Goal: Information Seeking & Learning: Learn about a topic

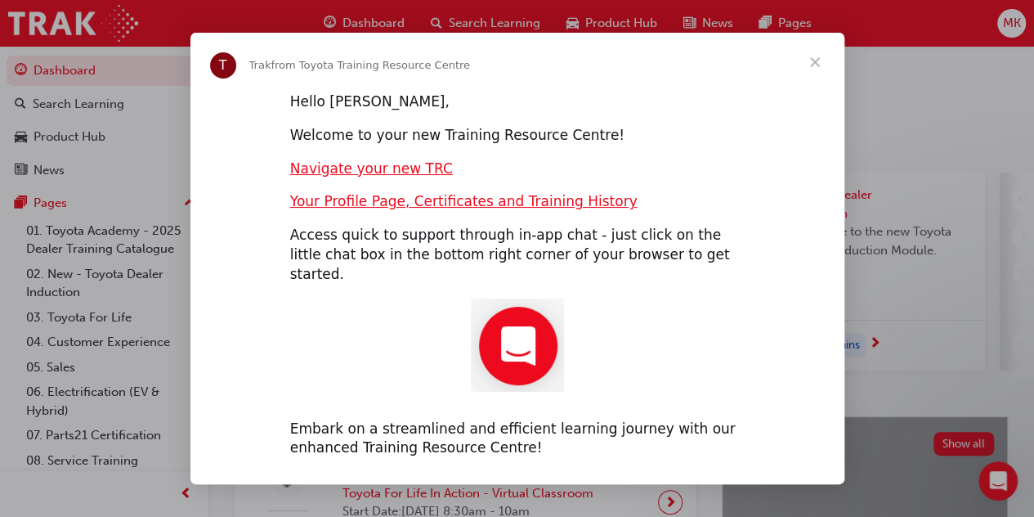
click at [819, 74] on span "Close" at bounding box center [815, 62] width 59 height 59
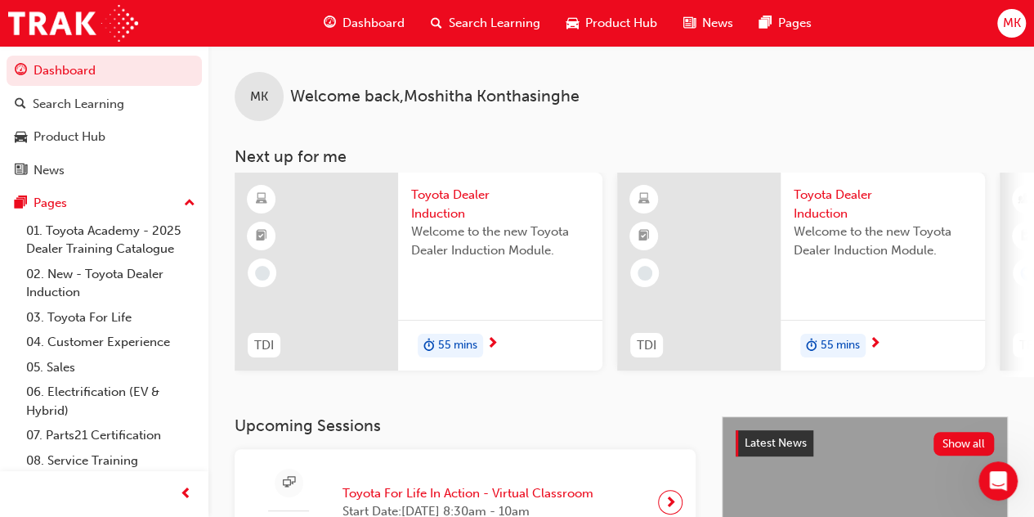
click at [444, 209] on span "Toyota Dealer Induction" at bounding box center [500, 204] width 178 height 37
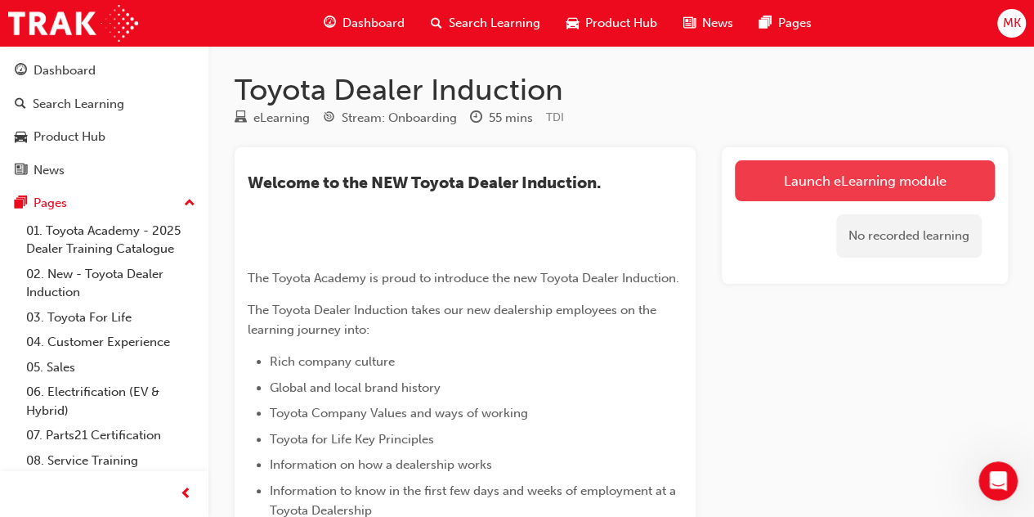
click at [795, 177] on link "Launch eLearning module" at bounding box center [865, 180] width 260 height 41
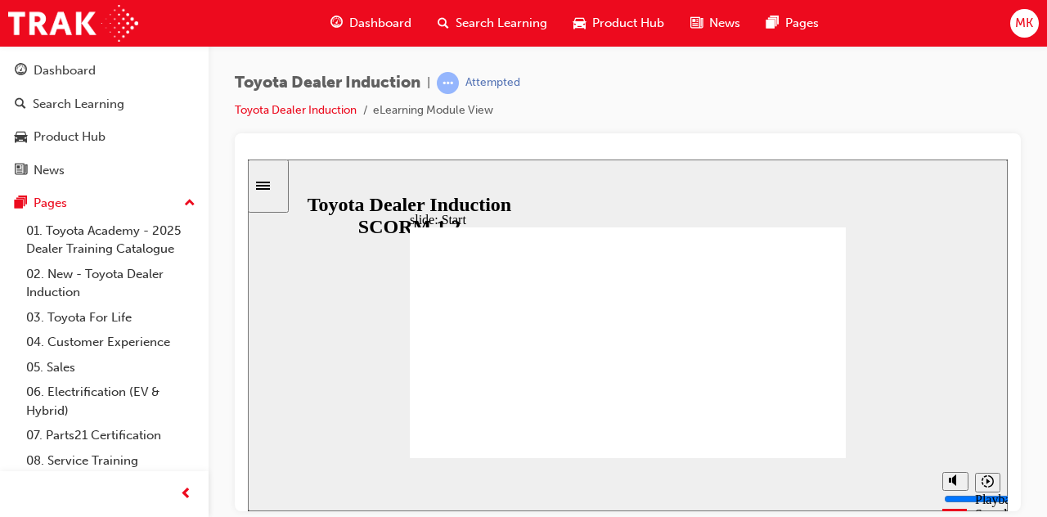
click at [996, 92] on div "Toyota Dealer Induction | Attempted Toyota Dealer Induction eLearning Module Vi…" at bounding box center [628, 102] width 786 height 61
click at [884, 65] on div "Toyota Dealer Induction | Attempted Toyota Dealer Induction eLearning Module Vi…" at bounding box center [627, 261] width 838 height 430
click at [271, 482] on icon "Pause (Ctrl+Alt+P)" at bounding box center [274, 476] width 7 height 11
click at [269, 483] on icon "Play (Ctrl+Alt+P)" at bounding box center [274, 477] width 11 height 12
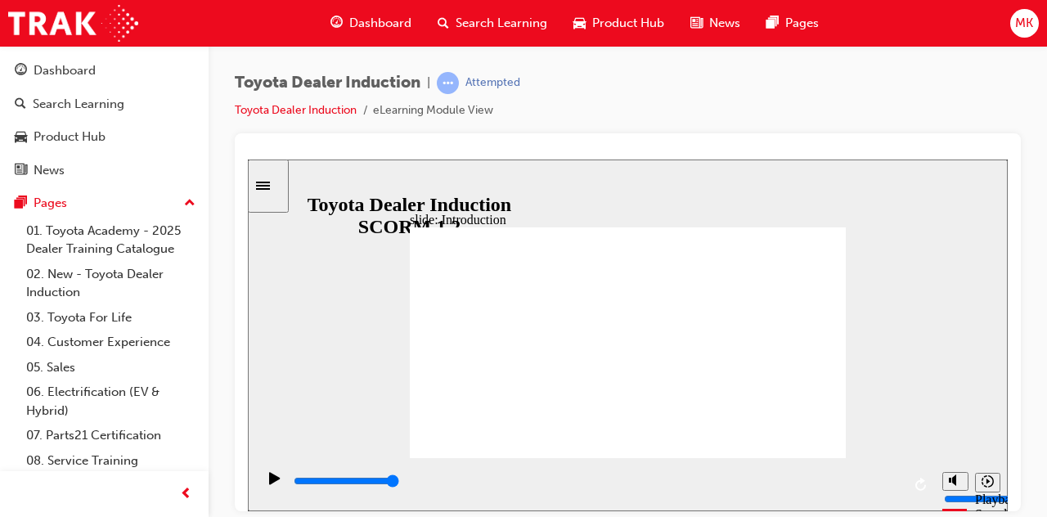
type input "7500"
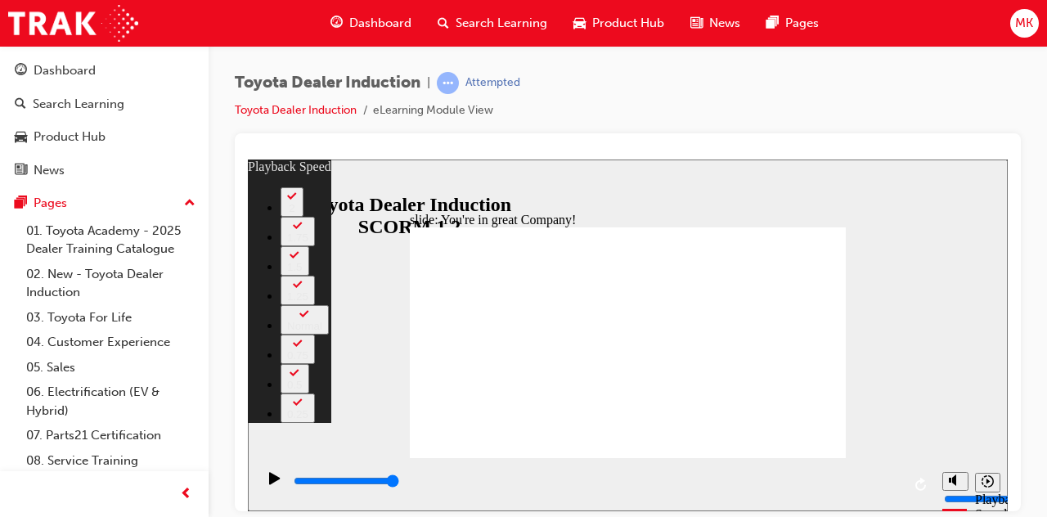
type input "9"
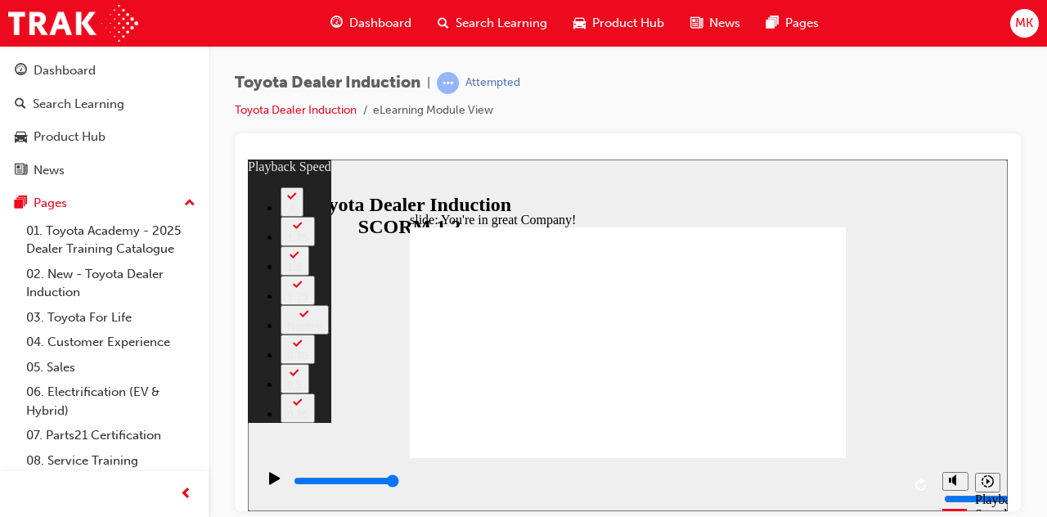
type input "156"
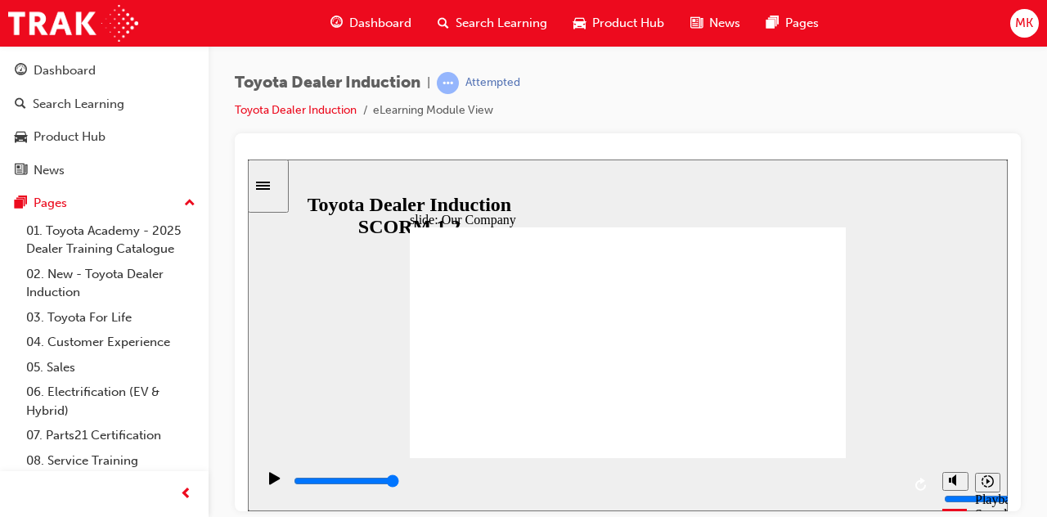
type input "8300"
drag, startPoint x: 623, startPoint y: 409, endPoint x: 675, endPoint y: 421, distance: 53.7
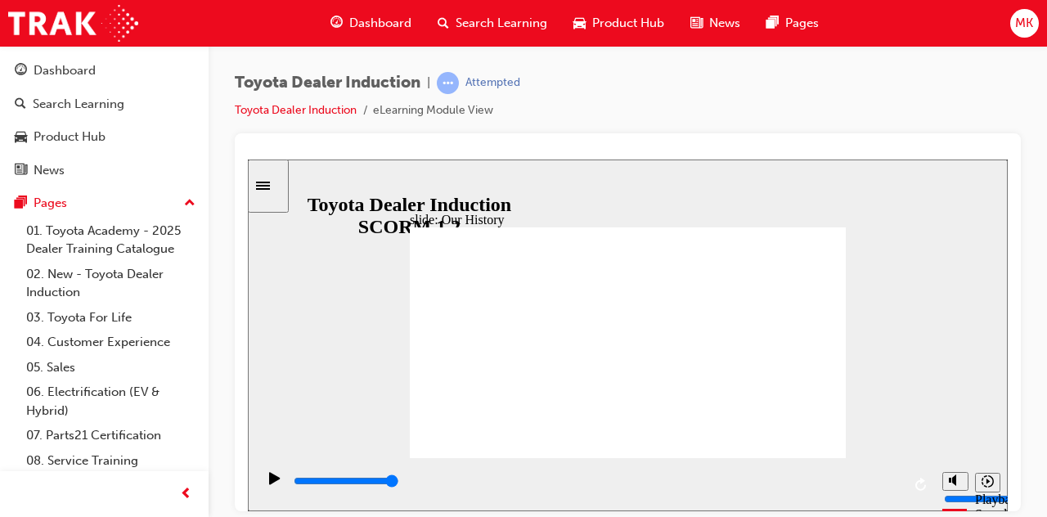
drag, startPoint x: 505, startPoint y: 407, endPoint x: 561, endPoint y: 405, distance: 55.7
drag, startPoint x: 505, startPoint y: 404, endPoint x: 505, endPoint y: 372, distance: 31.9
drag, startPoint x: 507, startPoint y: 406, endPoint x: 825, endPoint y: 407, distance: 318.1
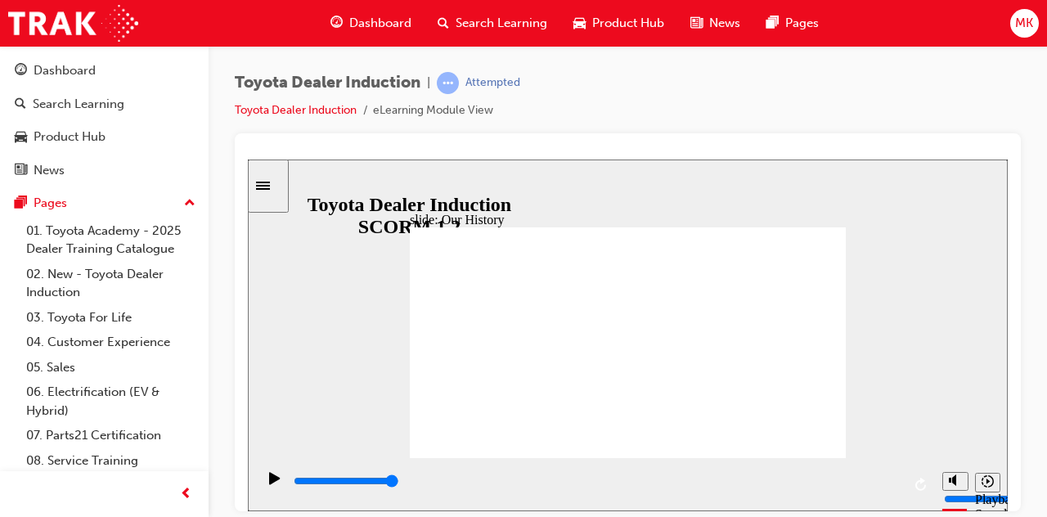
drag, startPoint x: 742, startPoint y: 407, endPoint x: 816, endPoint y: 415, distance: 74.0
type input "3"
drag, startPoint x: 745, startPoint y: 409, endPoint x: 795, endPoint y: 395, distance: 51.8
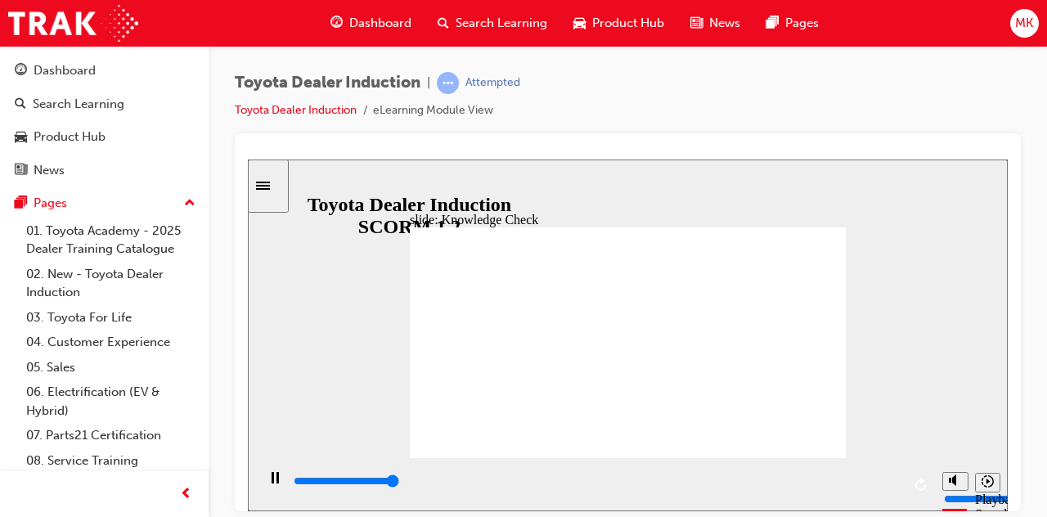
type input "5000"
radio input "true"
type input "5000"
radio input "true"
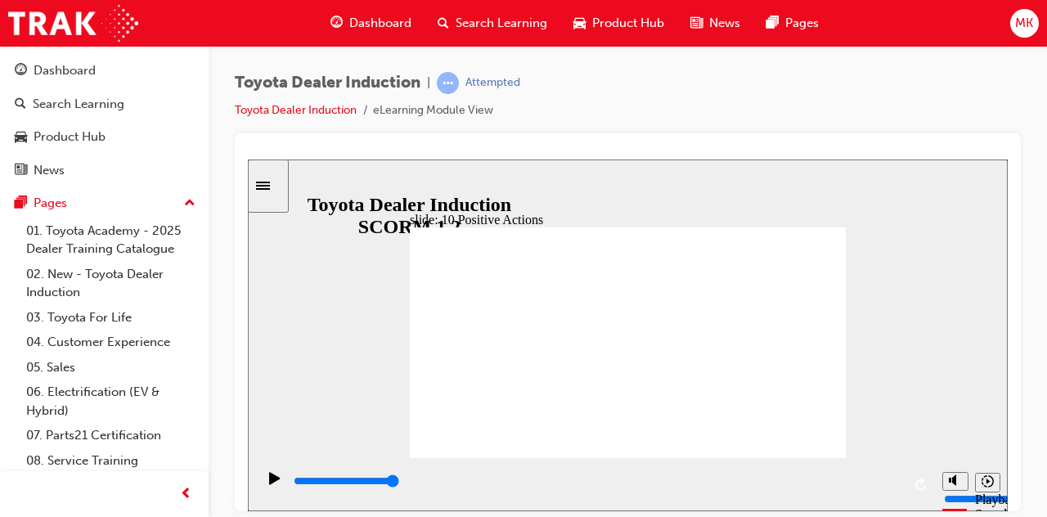
click at [836, 205] on div "slide: 10 Positive Actions Multiply 1 Humans sense things instinctively in ways…" at bounding box center [628, 335] width 760 height 352
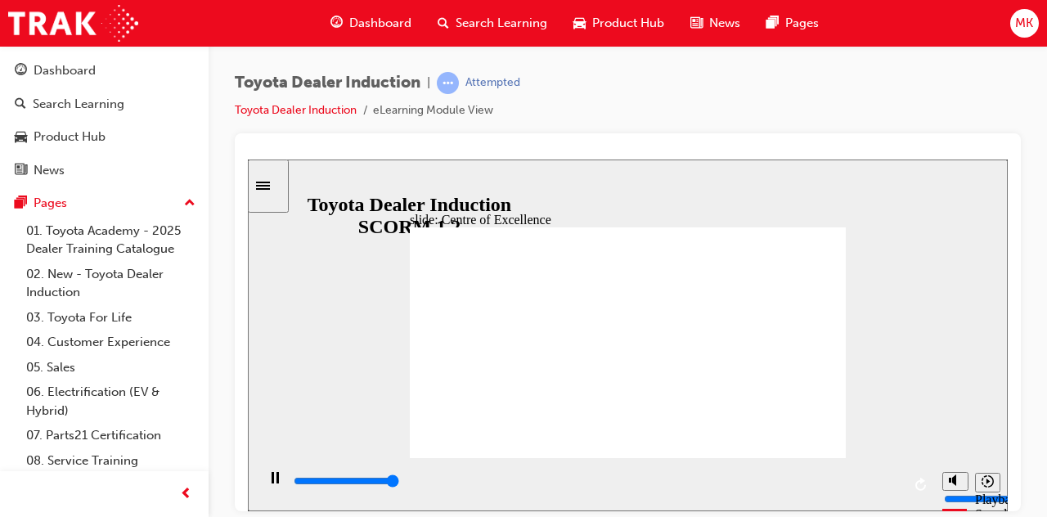
type input "15300"
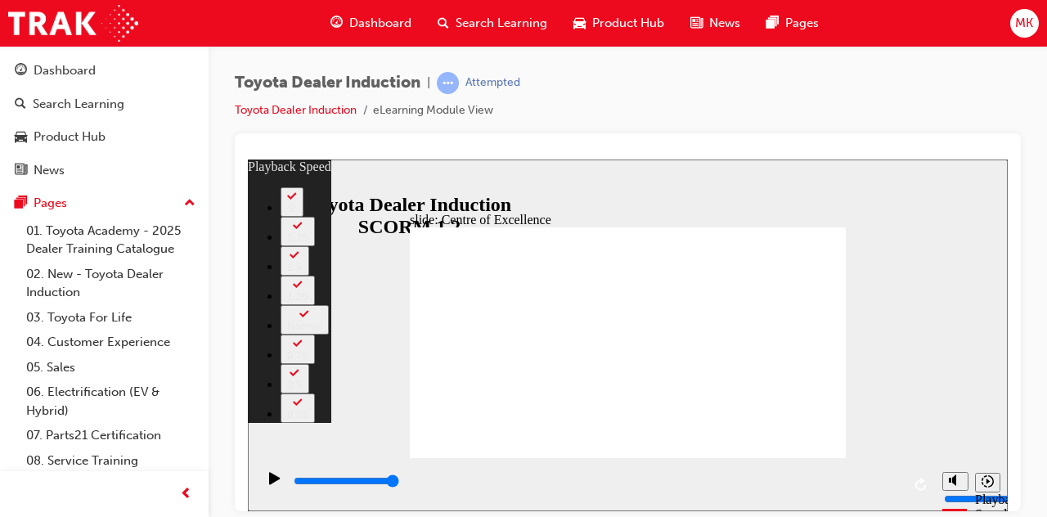
type input "248"
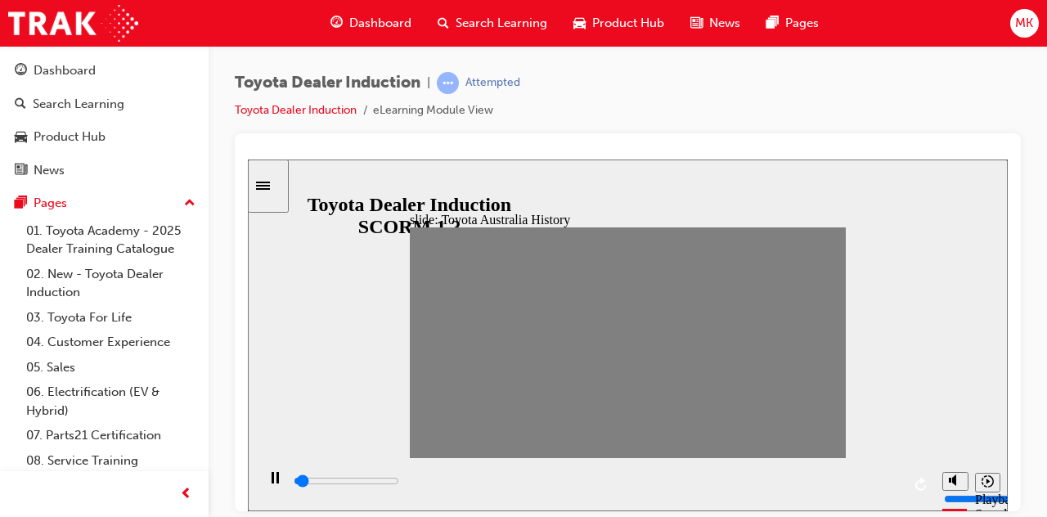
drag, startPoint x: 430, startPoint y: 342, endPoint x: 441, endPoint y: 343, distance: 10.8
drag, startPoint x: 443, startPoint y: 344, endPoint x: 463, endPoint y: 345, distance: 19.6
drag, startPoint x: 463, startPoint y: 343, endPoint x: 479, endPoint y: 343, distance: 16.4
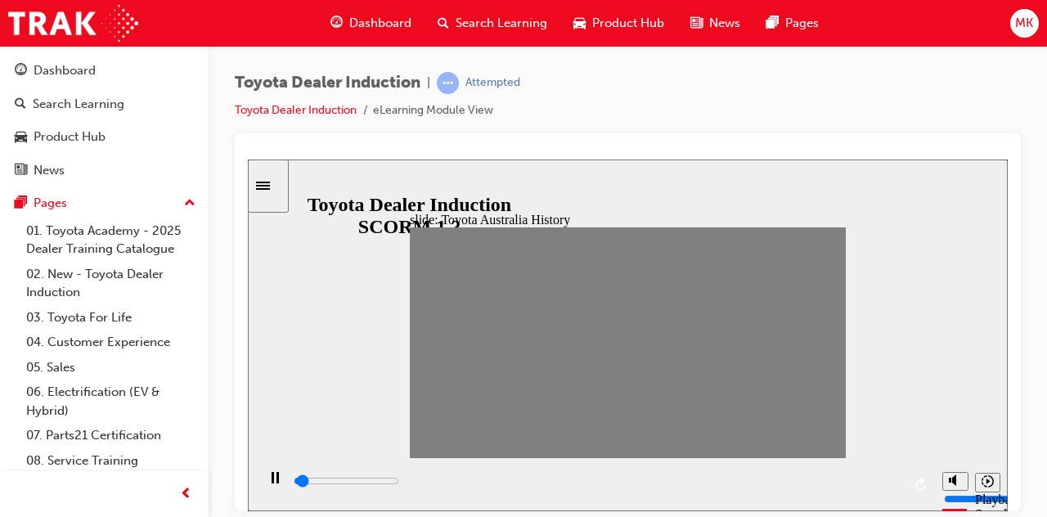
drag, startPoint x: 477, startPoint y: 343, endPoint x: 501, endPoint y: 340, distance: 24.7
drag, startPoint x: 504, startPoint y: 340, endPoint x: 520, endPoint y: 340, distance: 16.4
drag, startPoint x: 520, startPoint y: 340, endPoint x: 539, endPoint y: 338, distance: 18.9
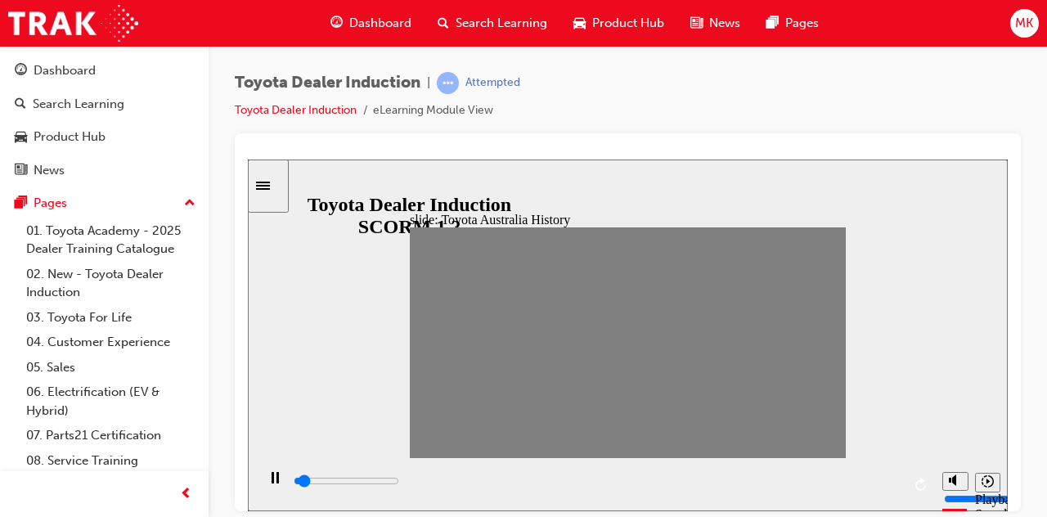
drag, startPoint x: 545, startPoint y: 343, endPoint x: 567, endPoint y: 338, distance: 22.6
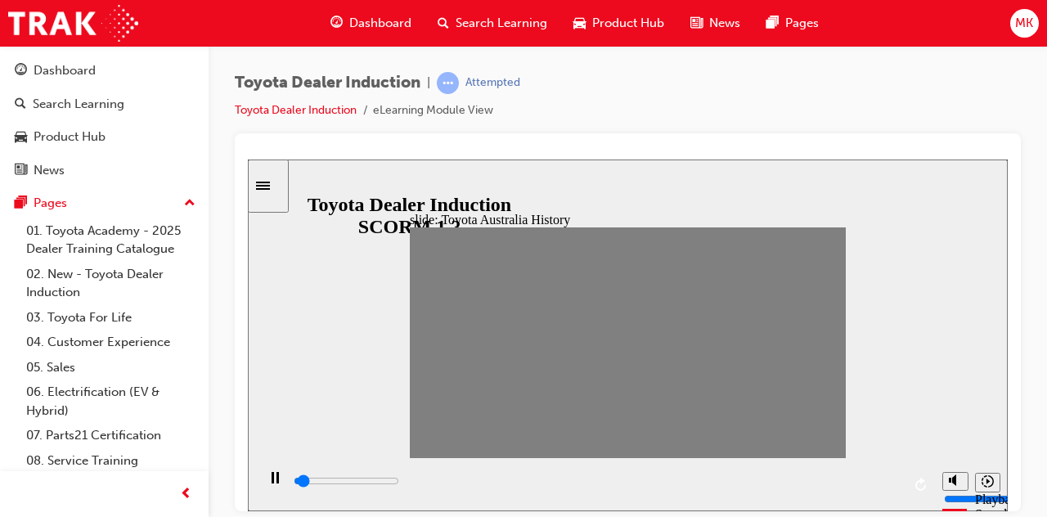
drag, startPoint x: 567, startPoint y: 338, endPoint x: 582, endPoint y: 343, distance: 16.3
drag, startPoint x: 582, startPoint y: 343, endPoint x: 604, endPoint y: 343, distance: 22.1
drag, startPoint x: 604, startPoint y: 343, endPoint x: 624, endPoint y: 352, distance: 21.9
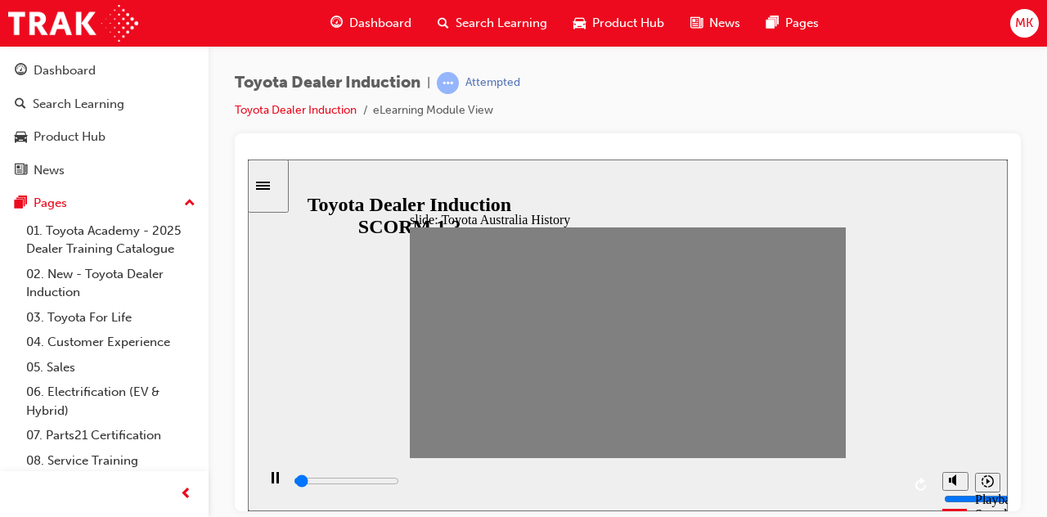
drag, startPoint x: 625, startPoint y: 343, endPoint x: 639, endPoint y: 345, distance: 14.8
drag, startPoint x: 643, startPoint y: 343, endPoint x: 661, endPoint y: 345, distance: 19.0
drag, startPoint x: 661, startPoint y: 345, endPoint x: 674, endPoint y: 347, distance: 12.5
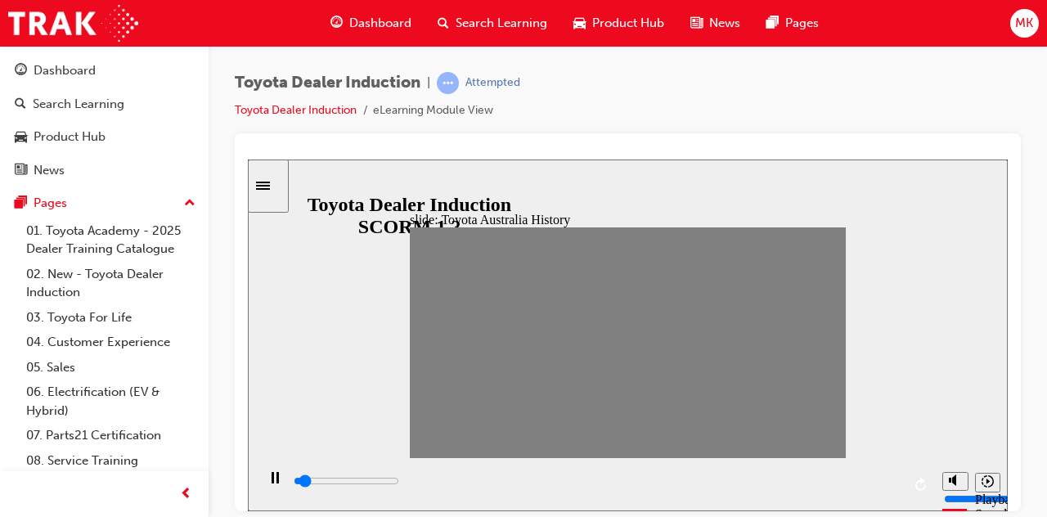
drag, startPoint x: 681, startPoint y: 342, endPoint x: 697, endPoint y: 342, distance: 15.5
drag, startPoint x: 705, startPoint y: 341, endPoint x: 720, endPoint y: 341, distance: 15.5
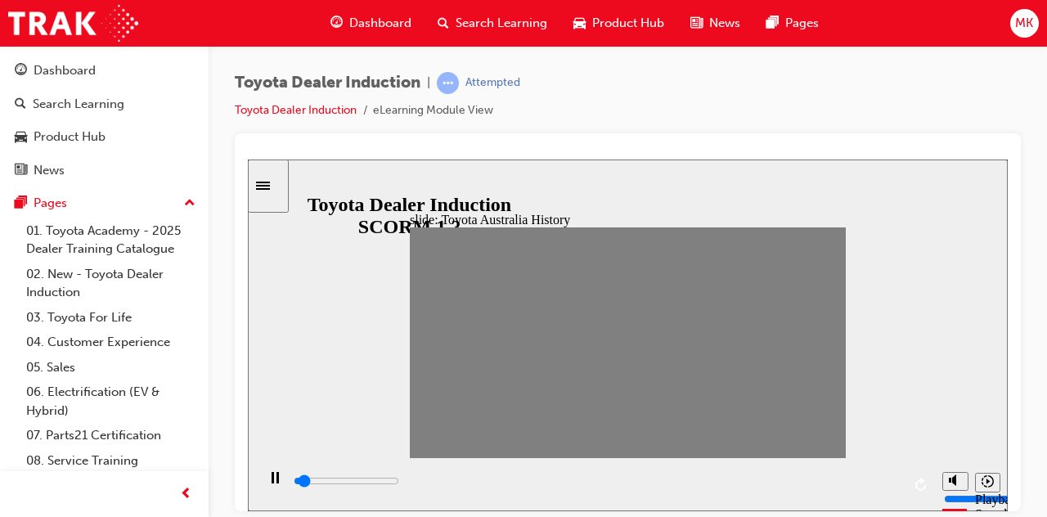
drag, startPoint x: 720, startPoint y: 341, endPoint x: 735, endPoint y: 340, distance: 14.7
drag, startPoint x: 746, startPoint y: 342, endPoint x: 759, endPoint y: 343, distance: 13.2
drag, startPoint x: 771, startPoint y: 351, endPoint x: 782, endPoint y: 345, distance: 12.1
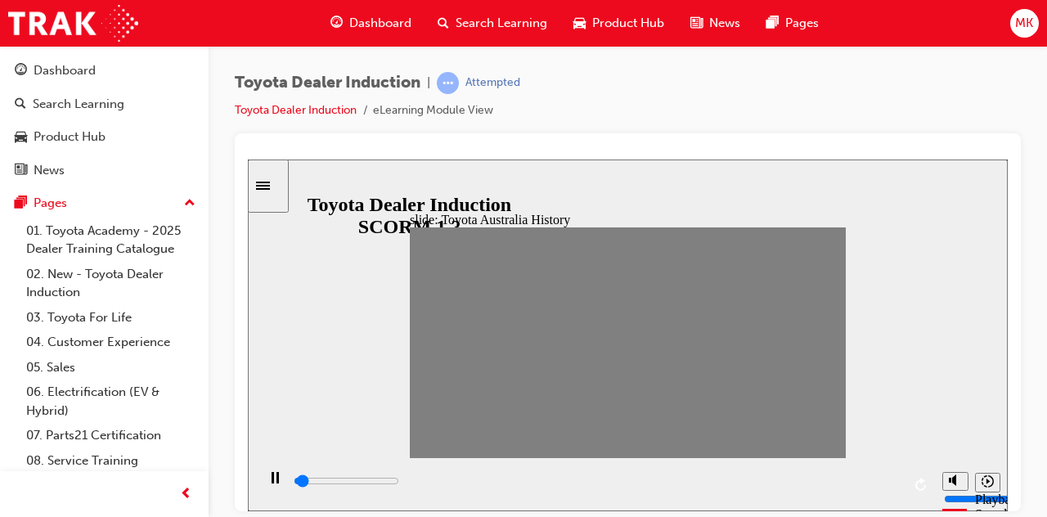
drag, startPoint x: 782, startPoint y: 345, endPoint x: 803, endPoint y: 345, distance: 21.3
drag, startPoint x: 806, startPoint y: 341, endPoint x: 823, endPoint y: 341, distance: 16.4
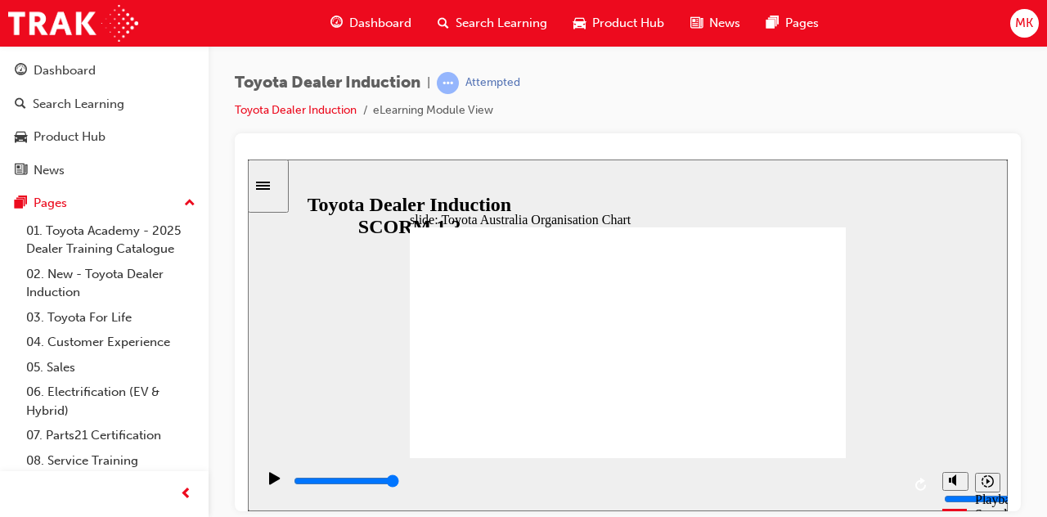
drag, startPoint x: 634, startPoint y: 409, endPoint x: 672, endPoint y: 402, distance: 38.2
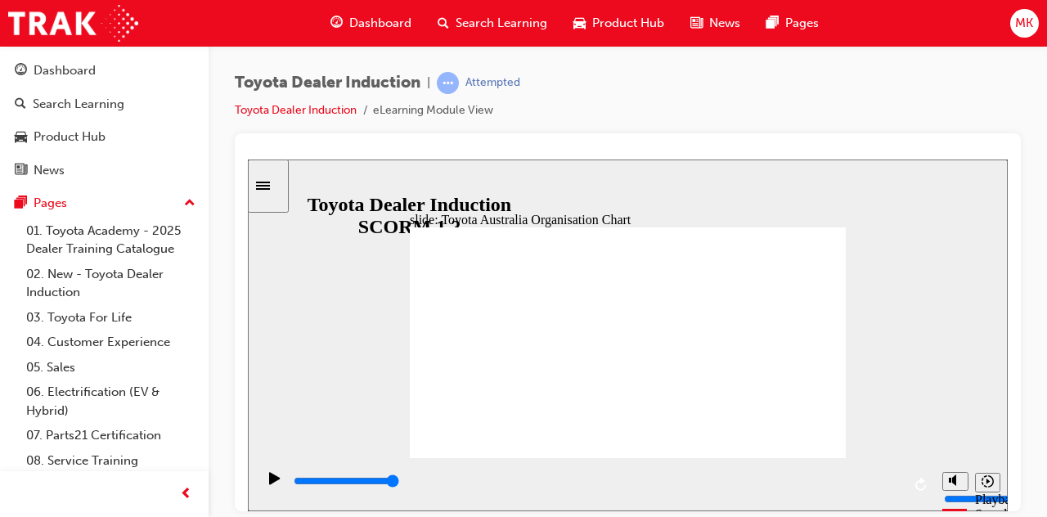
type input "5000"
radio input "true"
type input "5000"
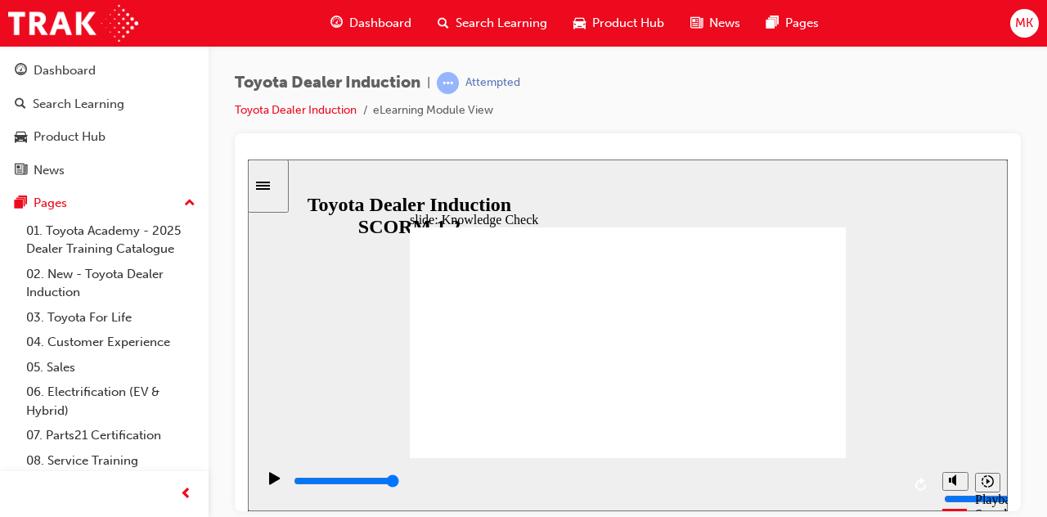
radio input "true"
type input "5000"
radio input "true"
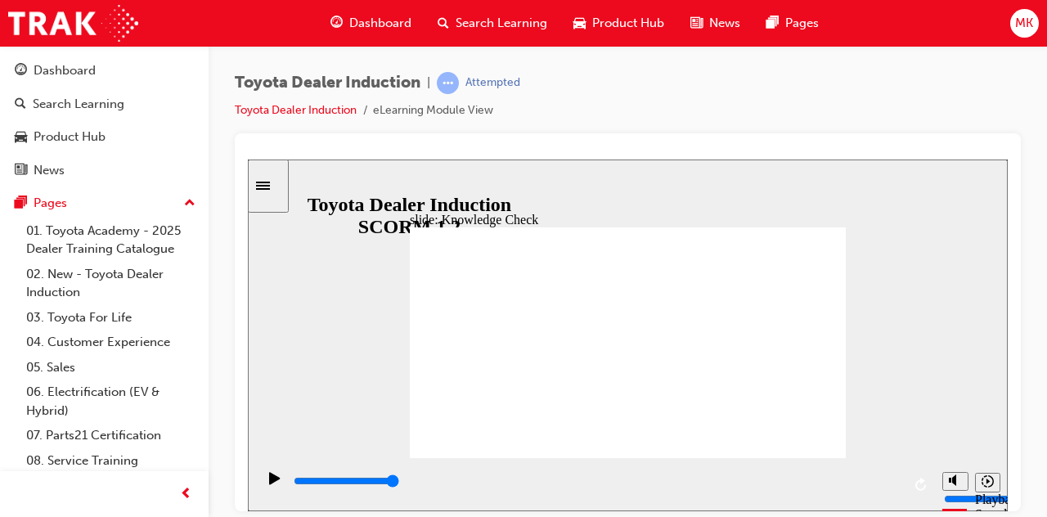
drag, startPoint x: 204, startPoint y: 338, endPoint x: 16, endPoint y: 114, distance: 292.4
type input "9200"
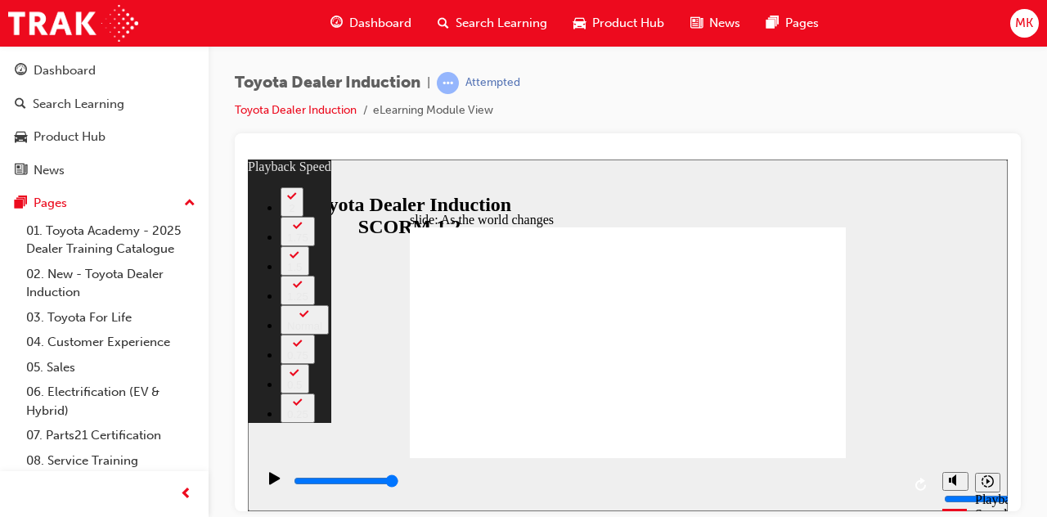
type input "128"
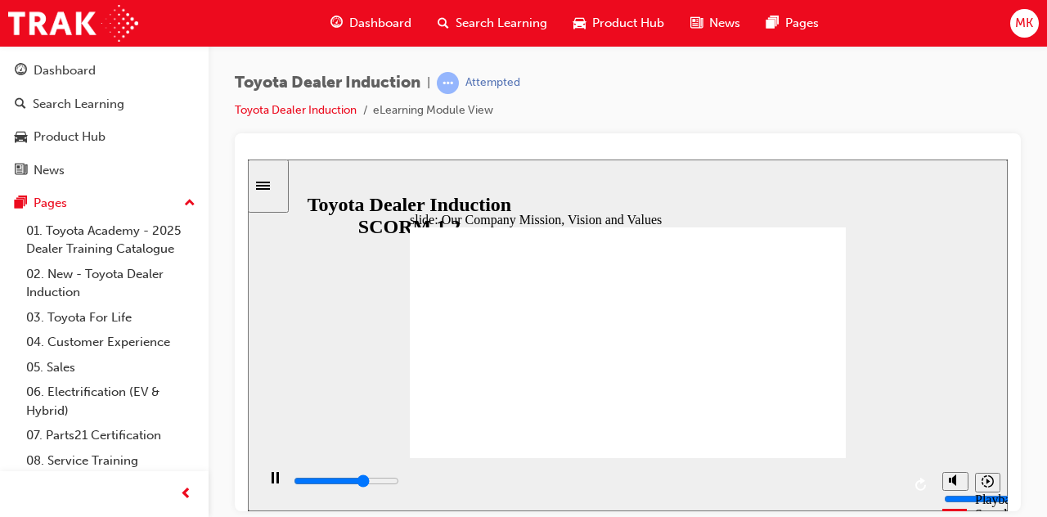
type input "69000"
click at [863, 481] on div "playback controls" at bounding box center [596, 481] width 609 height 18
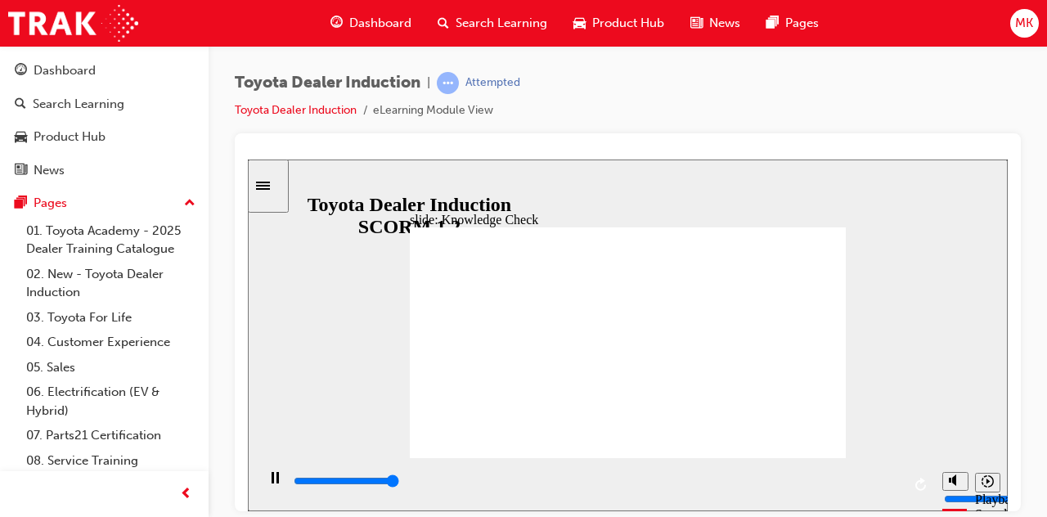
type input "5000"
type input "safety"
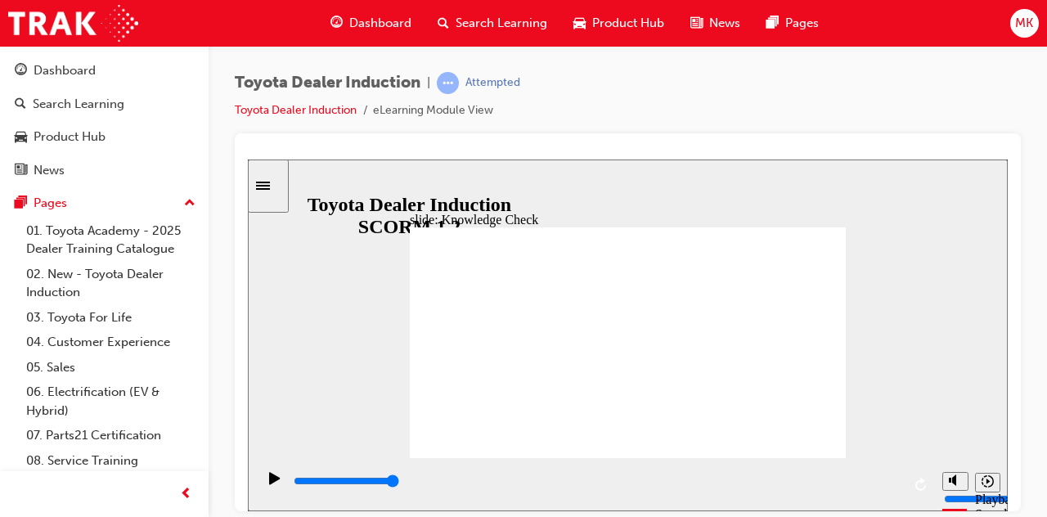
type input "safety"
type input "5000"
type input "happy"
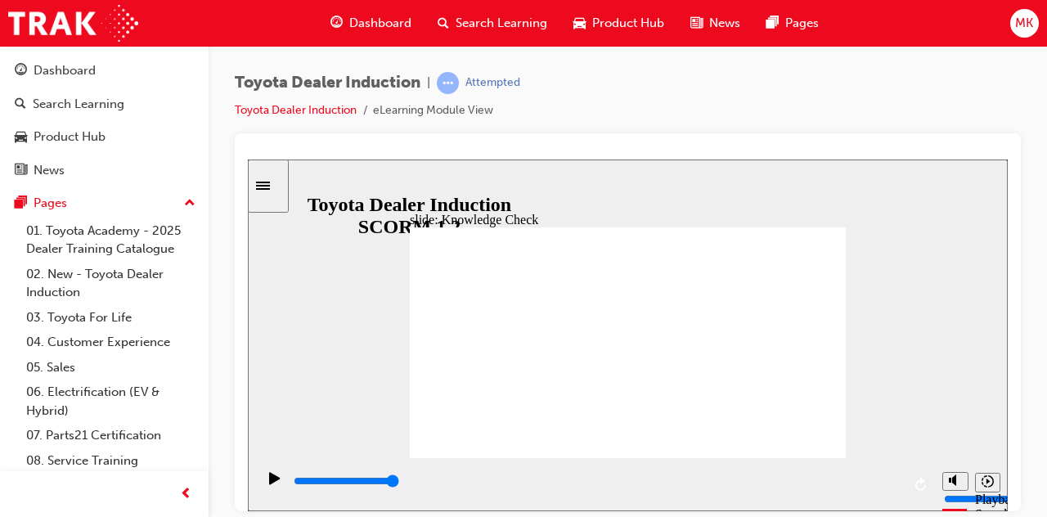
type input "happy"
type input "6500"
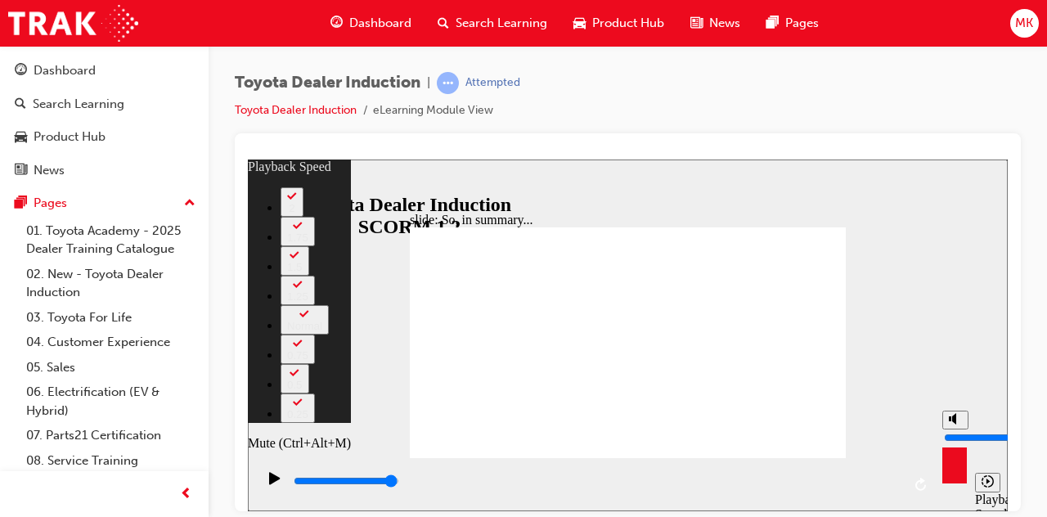
type input "33"
type input "7"
type input "33"
type input "7"
type input "33"
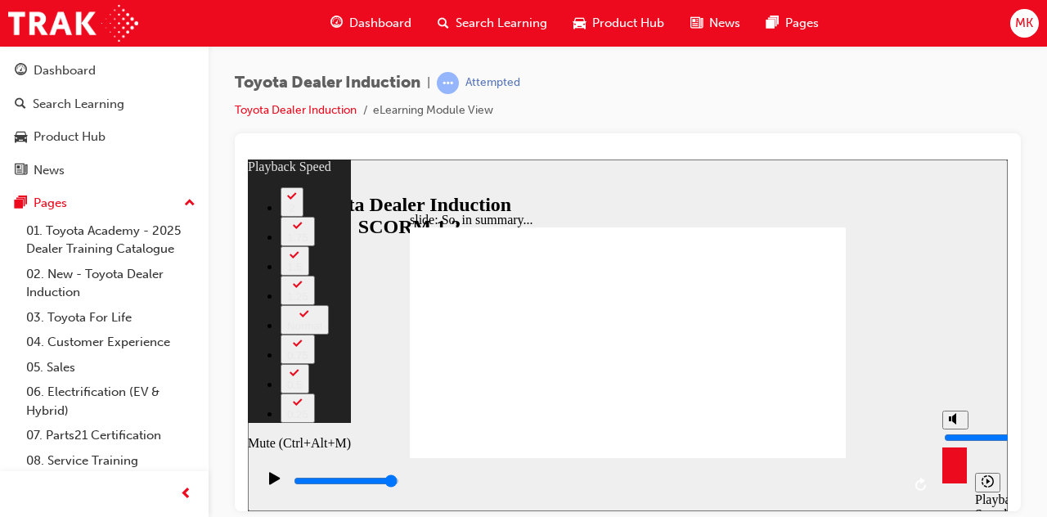
type input "6"
type input "33"
type input "6"
type input "33"
drag, startPoint x: 953, startPoint y: 422, endPoint x: 952, endPoint y: 430, distance: 8.3
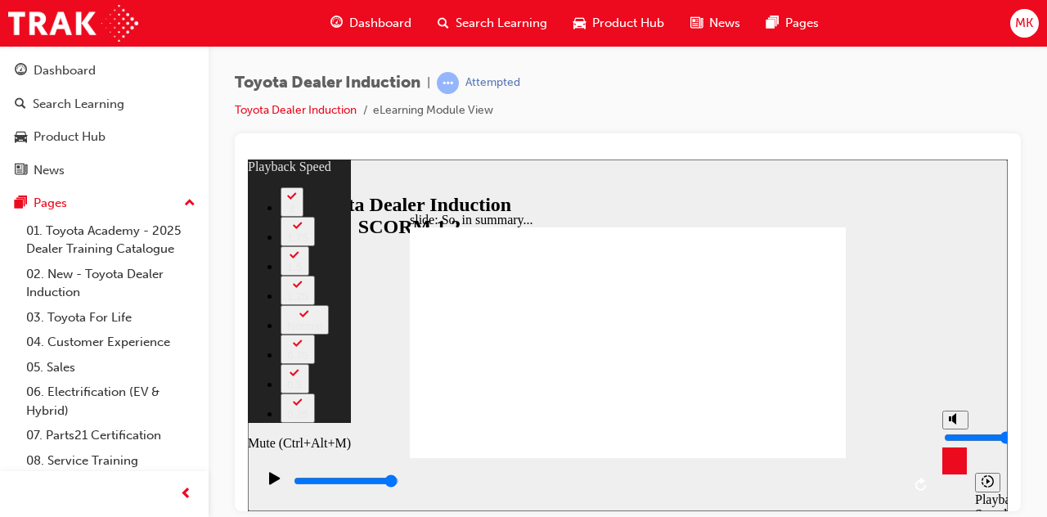
type input "6"
click at [952, 430] on input "volume" at bounding box center [996, 436] width 105 height 13
type input "34"
type input "7"
type input "34"
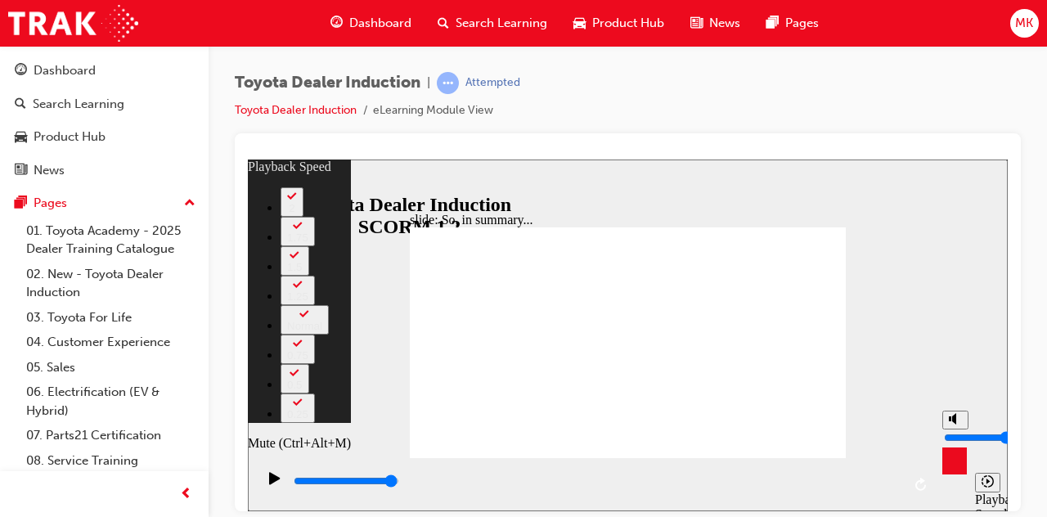
type input "7"
type input "35"
type input "7"
click at [950, 430] on input "volume" at bounding box center [996, 436] width 105 height 13
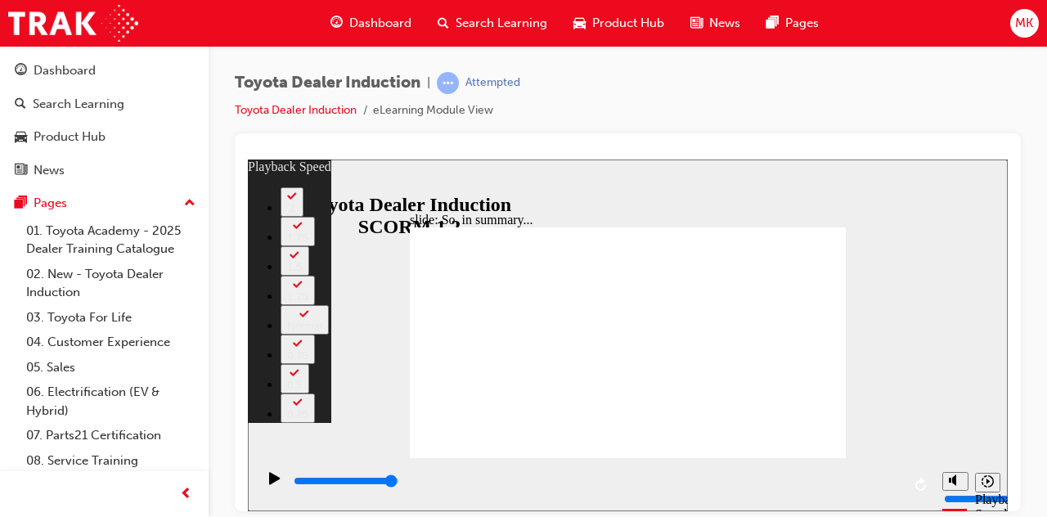
click at [891, 334] on div "slide: So, in summary... Rectangle 3 playback speed 2 1.75 1.5 1.25 Normal 0.75…" at bounding box center [628, 335] width 760 height 352
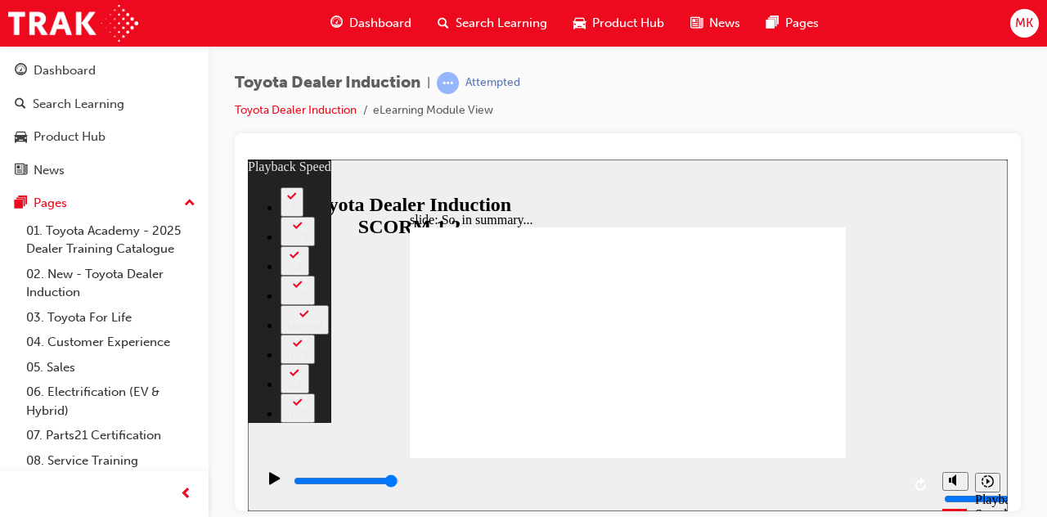
type input "128"
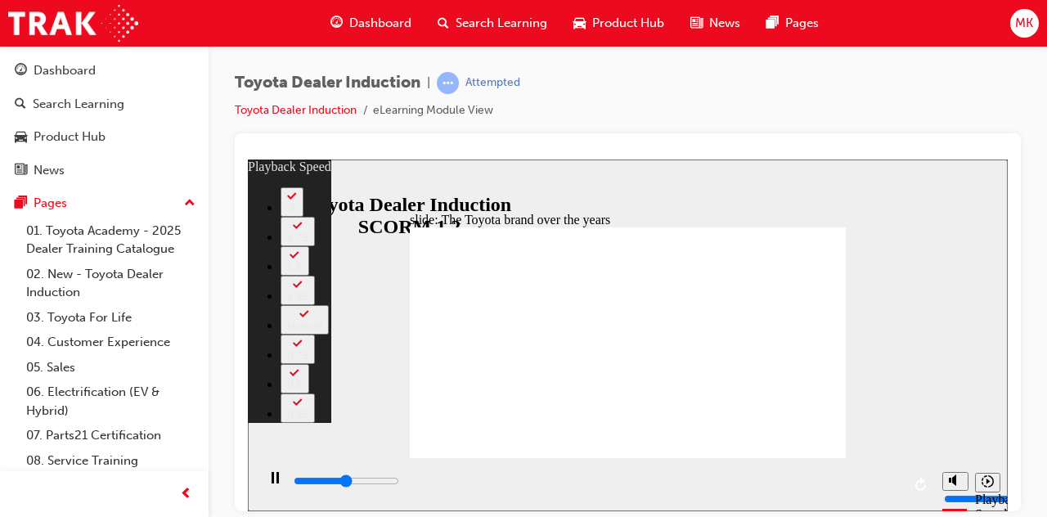
type input "4300"
type input "0"
type input "4500"
type input "0"
type input "4800"
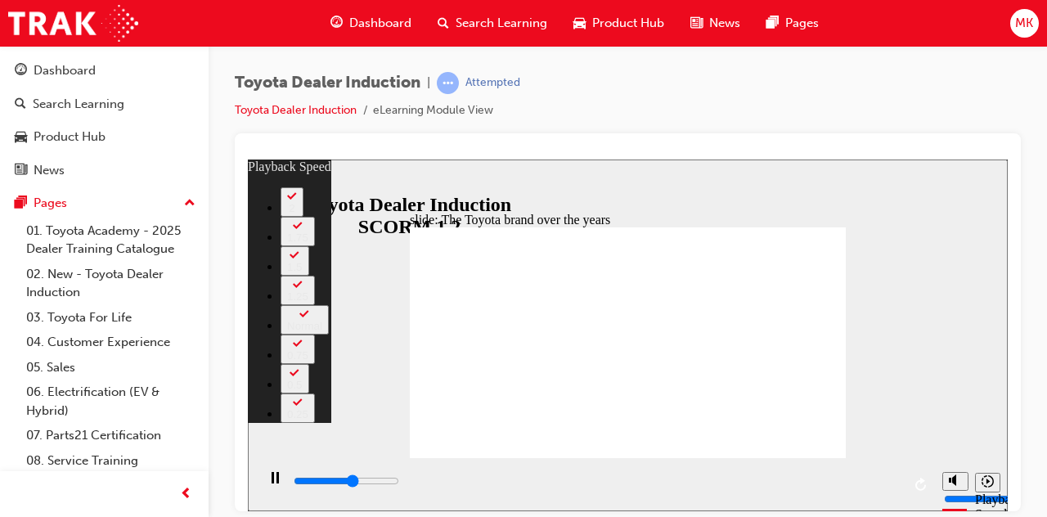
type input "1"
type input "5000"
type input "1"
type input "5300"
type input "1"
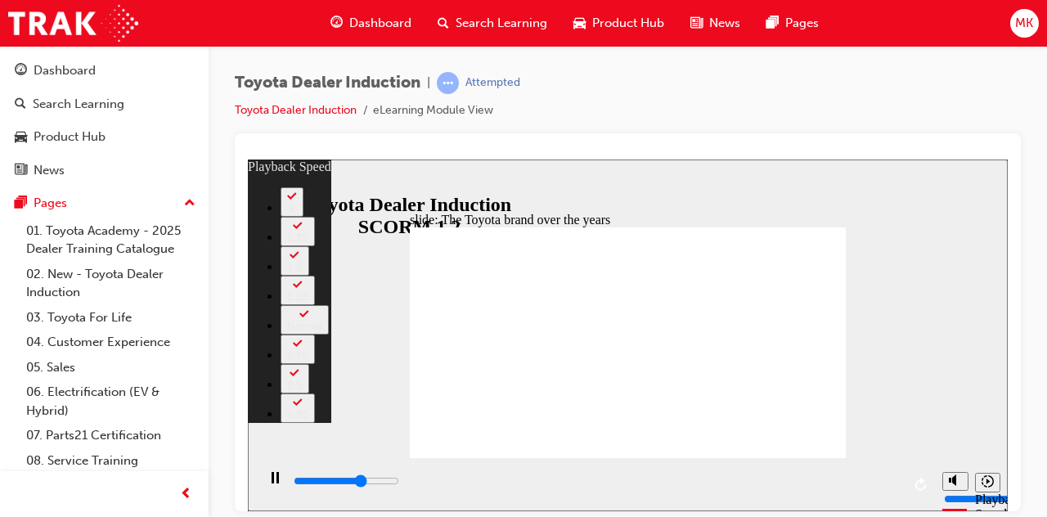
type input "5600"
type input "1"
type input "5800"
type input "2"
type input "6100"
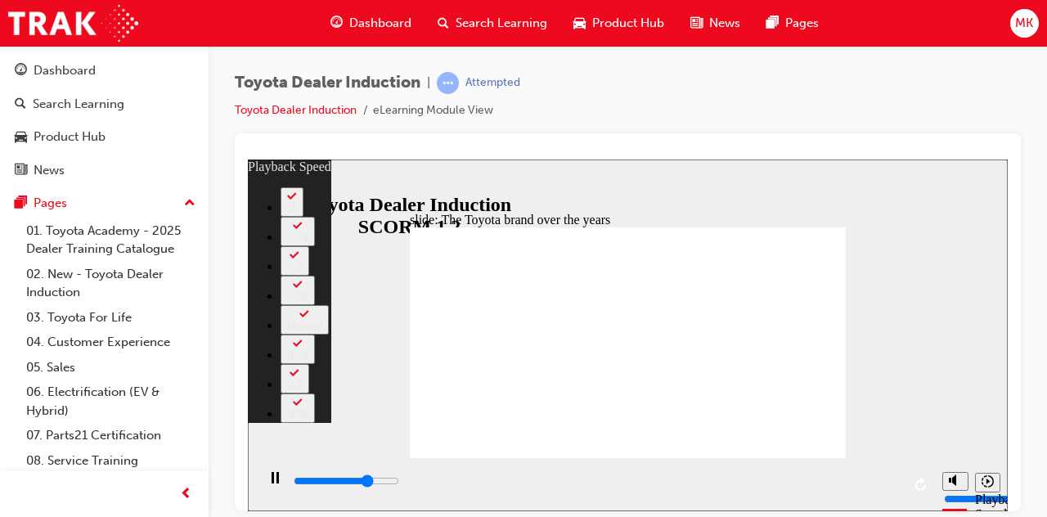
type input "2"
type input "6400"
type input "2"
type input "6400"
type input "2"
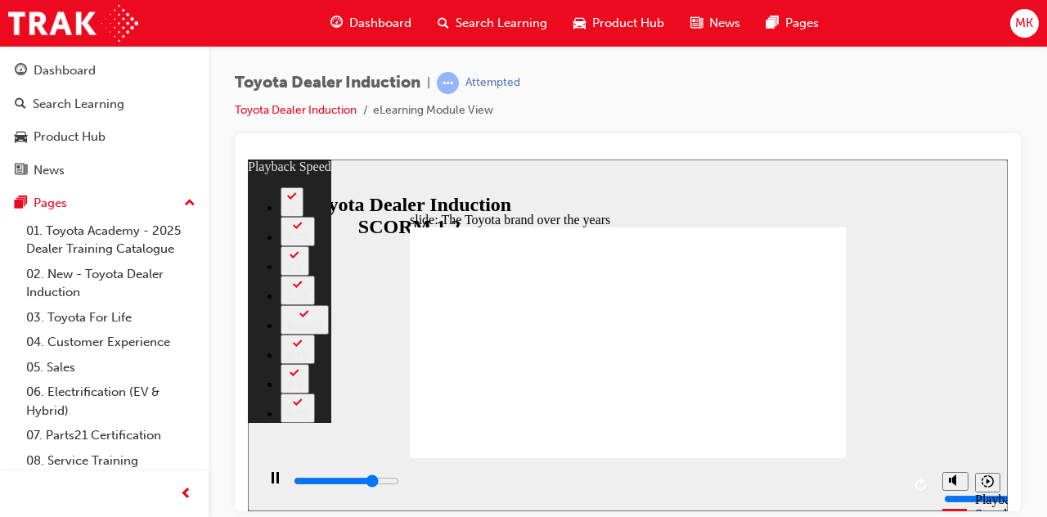
type input "6600"
type input "2"
type input "6900"
type input "3"
type input "7200"
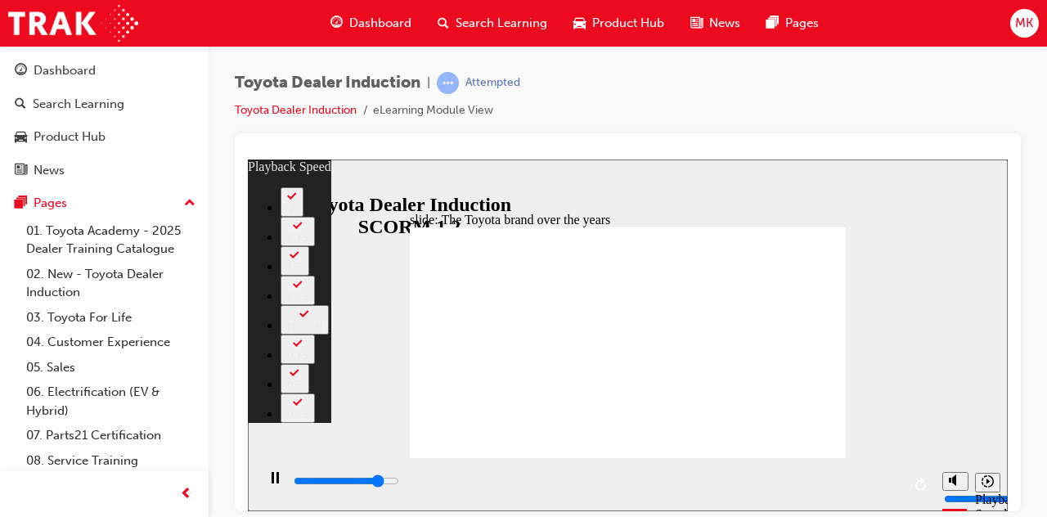
type input "3"
type input "7400"
type input "3"
type input "7700"
type input "4"
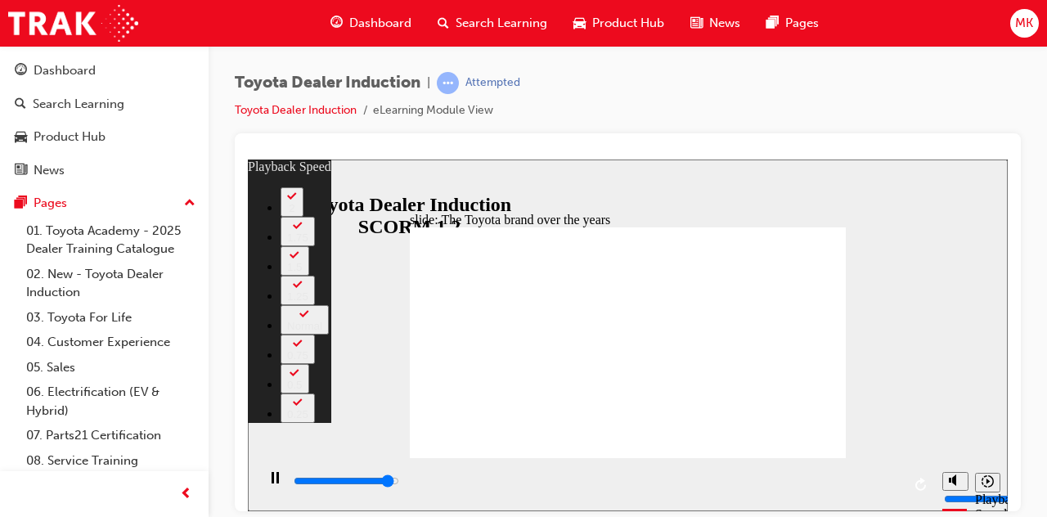
type input "8000"
type input "4"
type input "8200"
type input "4"
type input "8400"
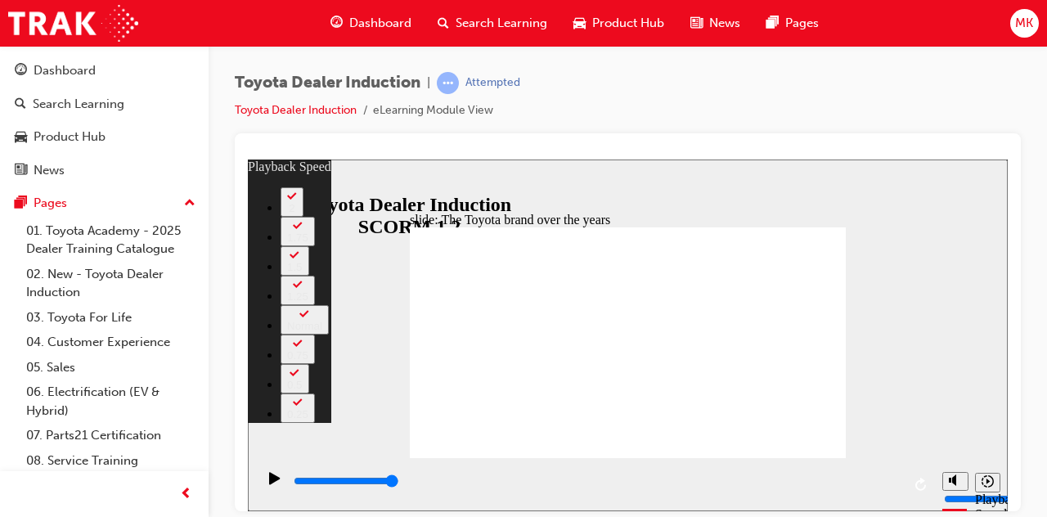
click at [337, 334] on div "slide: The Toyota brand over the years Rectangle 2 playback speed 2 1.75 1.5 1.…" at bounding box center [628, 335] width 760 height 352
type input "165"
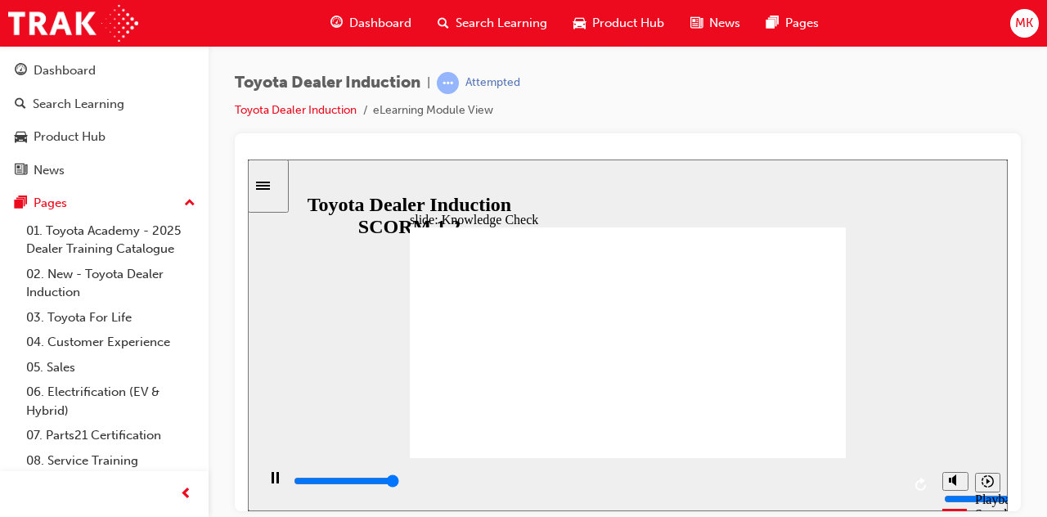
type input "5000"
radio input "true"
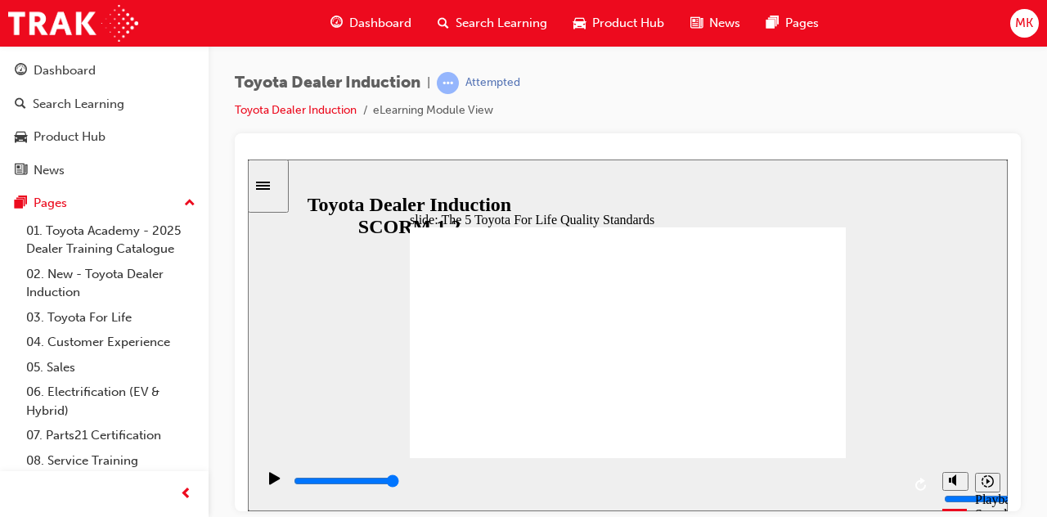
drag, startPoint x: 728, startPoint y: 230, endPoint x: 733, endPoint y: 247, distance: 17.9
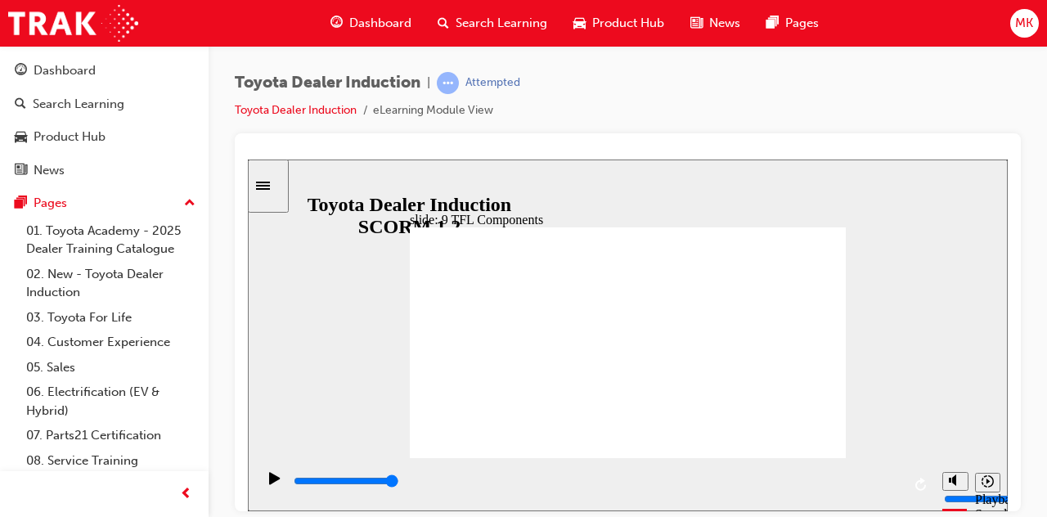
drag, startPoint x: 796, startPoint y: 278, endPoint x: 589, endPoint y: 407, distance: 243.9
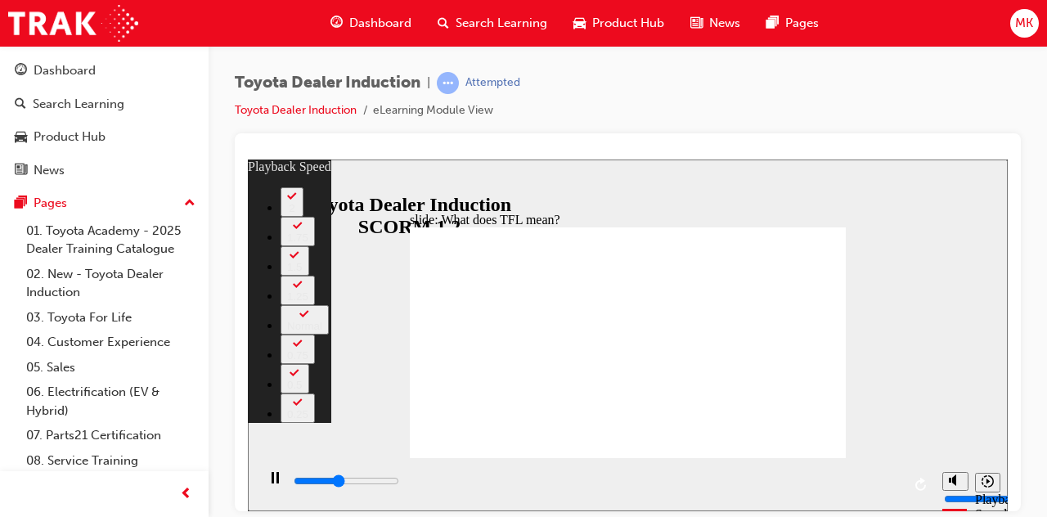
type input "4500"
type input "0"
type input "4800"
type input "0"
type input "5000"
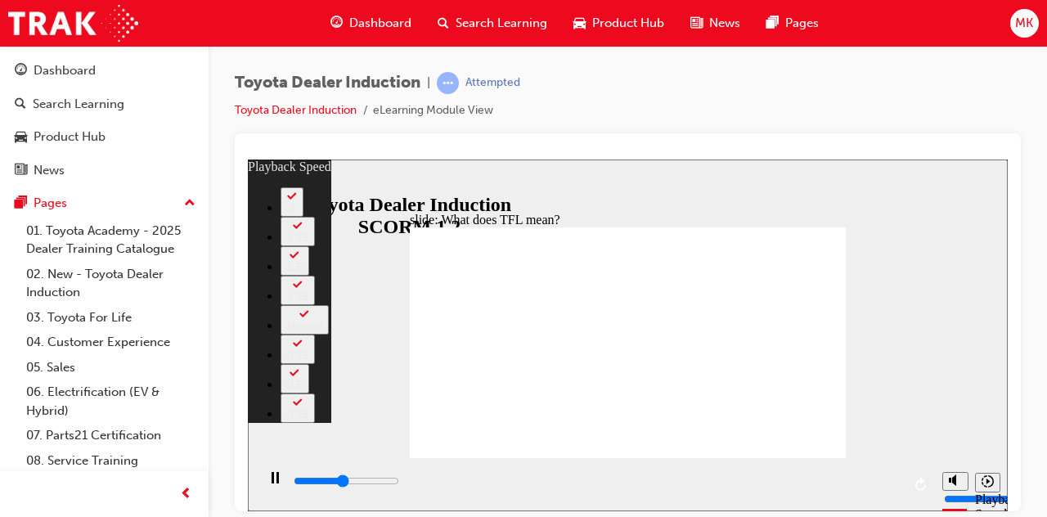
type input "1"
type input "5300"
type input "1"
type input "5600"
type input "1"
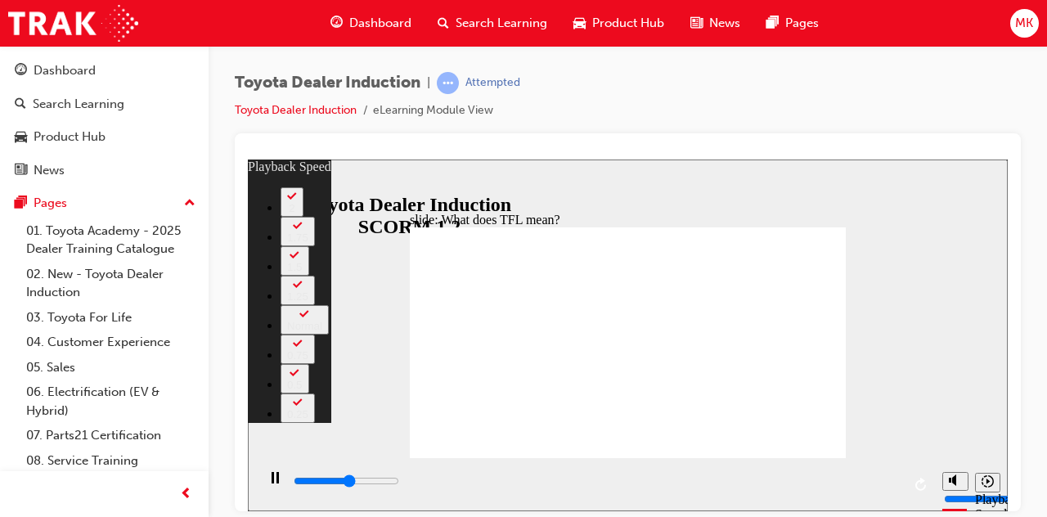
type input "5800"
type input "1"
type input "6100"
type input "2"
type input "6400"
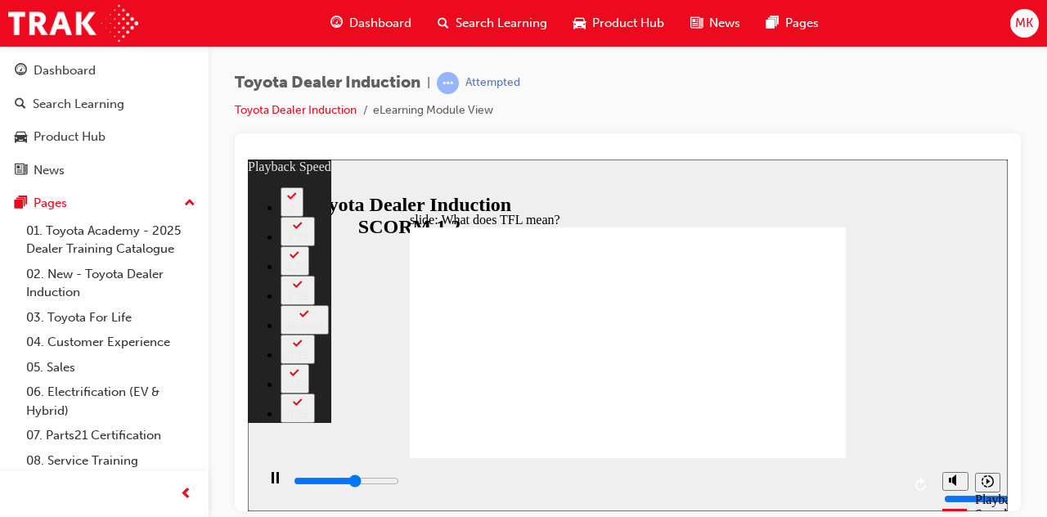
type input "2"
type input "6600"
type input "2"
type input "6900"
type input "2"
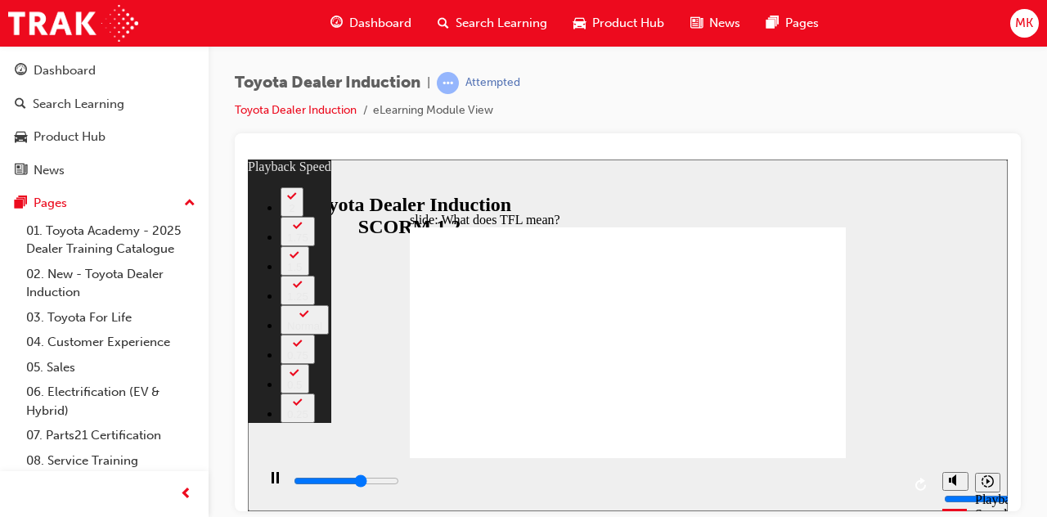
type input "7200"
type input "3"
type input "7300"
type input "3"
type input "7400"
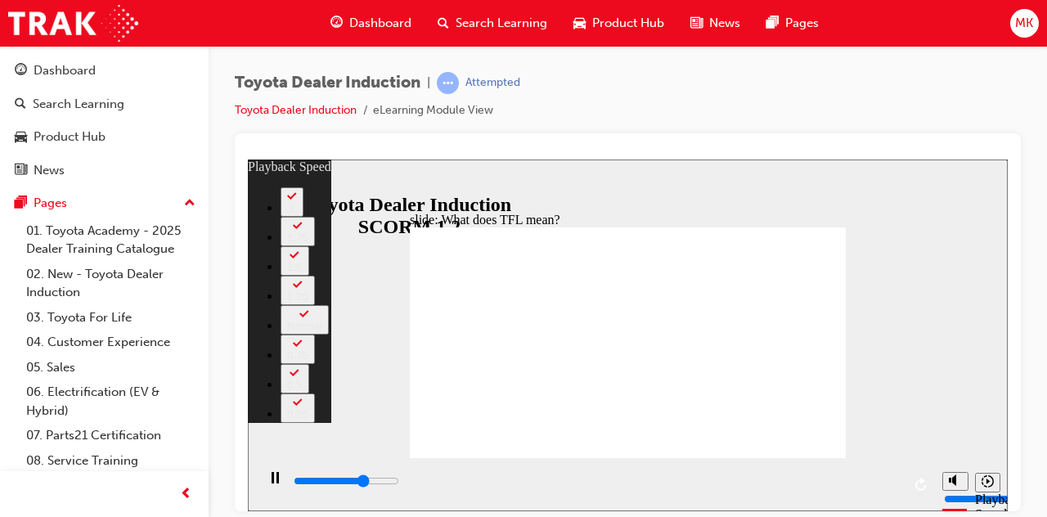
type input "3"
type input "7700"
type input "3"
type input "8000"
type input "3"
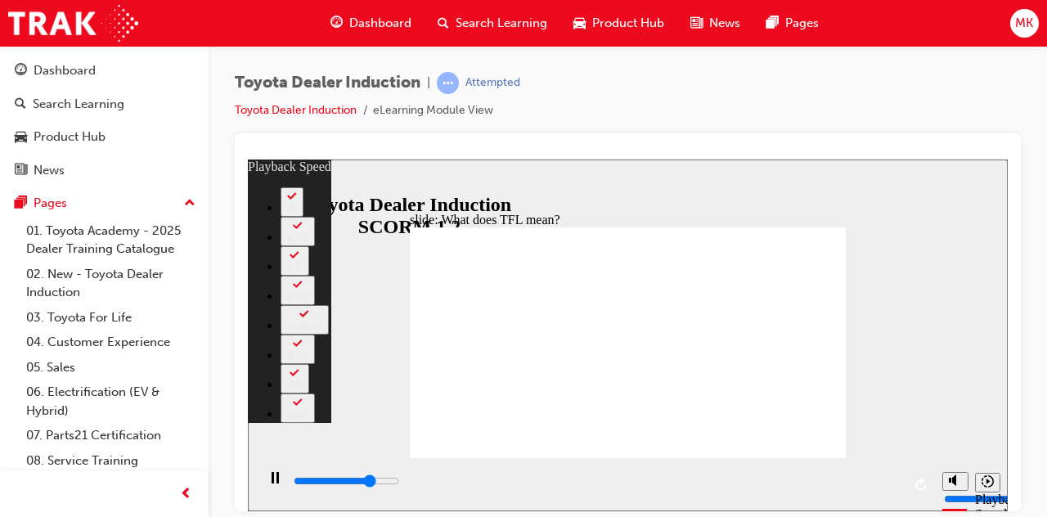
type input "8200"
type input "4"
type input "8500"
type input "4"
type input "8800"
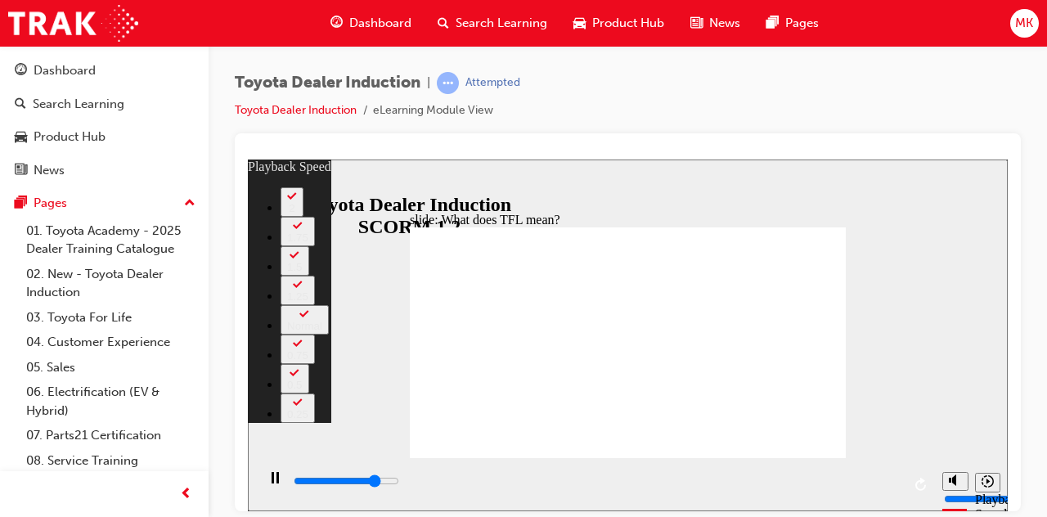
type input "4"
type input "9000"
type input "5"
type input "9300"
type input "5"
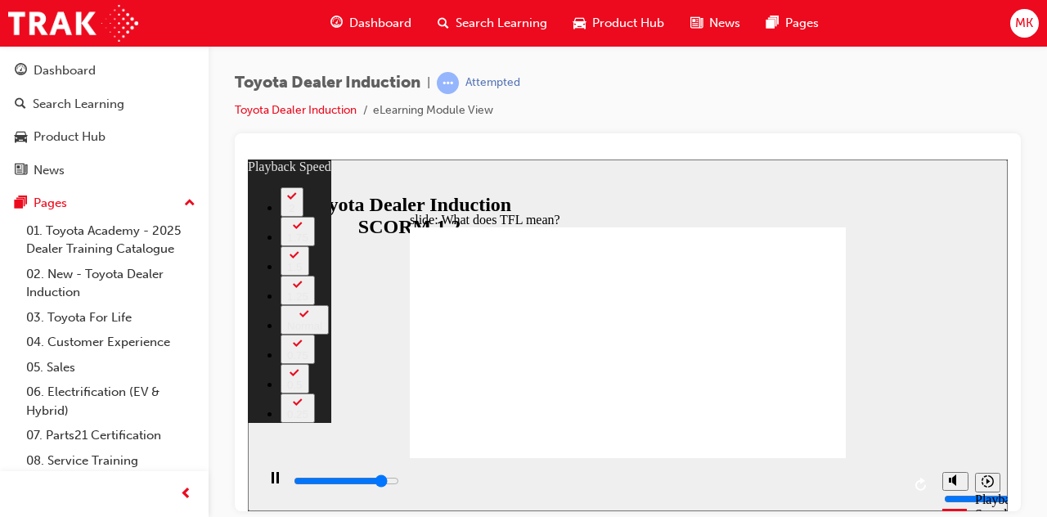
type input "9600"
type input "5"
type input "9800"
type input "5"
type input "10100"
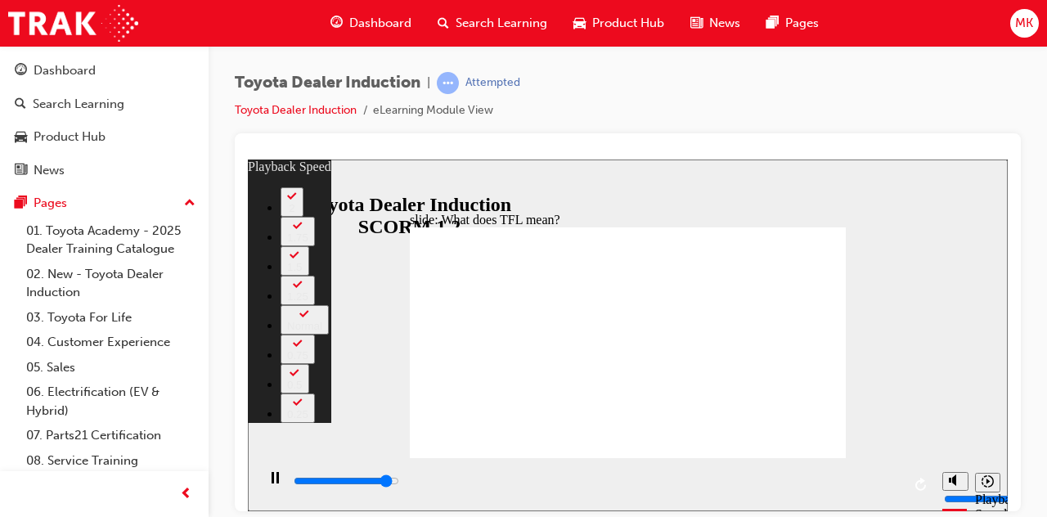
type input "6"
type input "10400"
type input "6"
type input "10600"
type input "6"
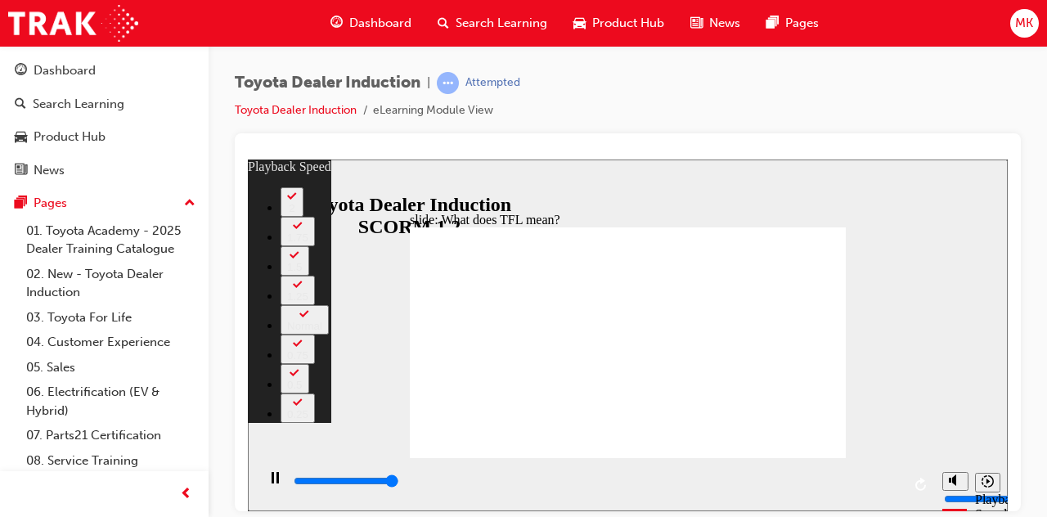
type input "10800"
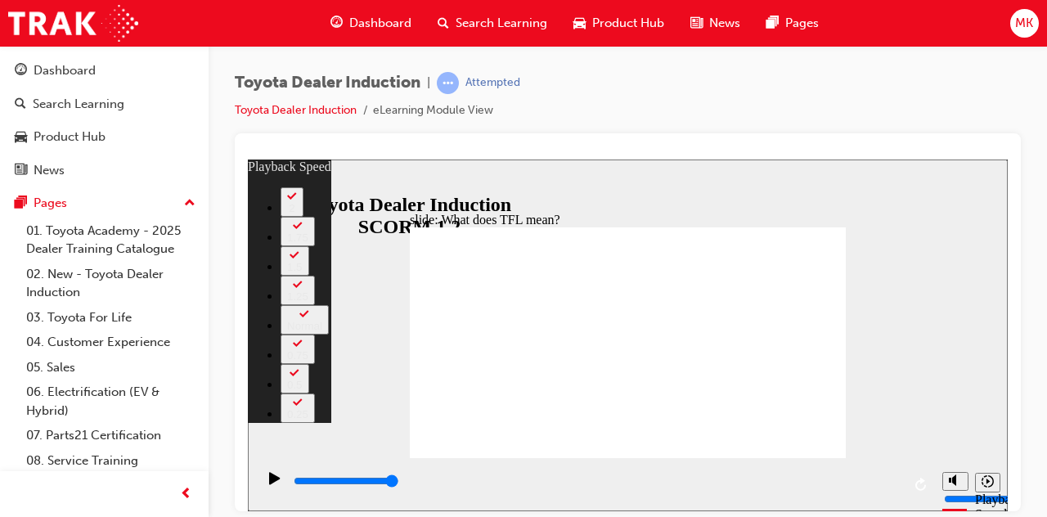
type input "139"
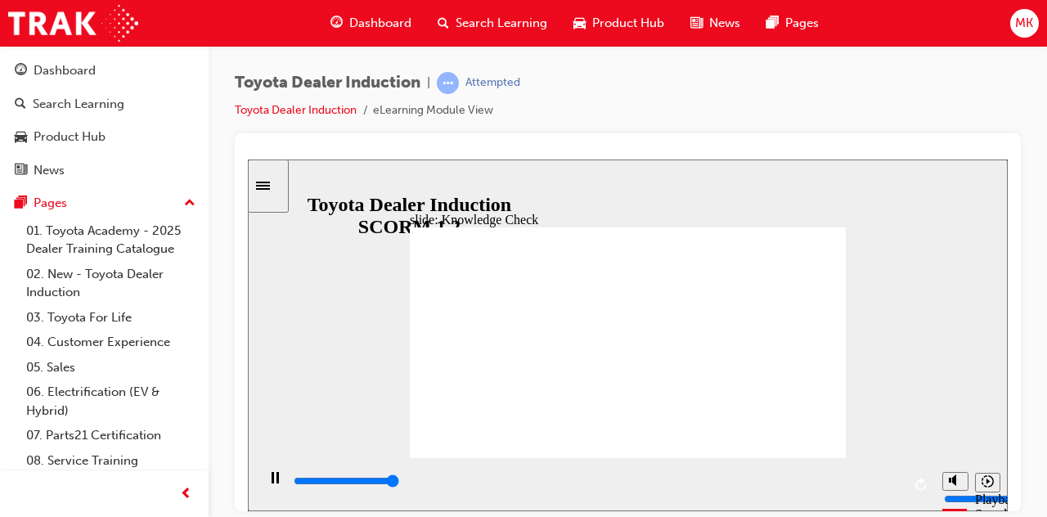
type input "5000"
radio input "true"
type input "42300"
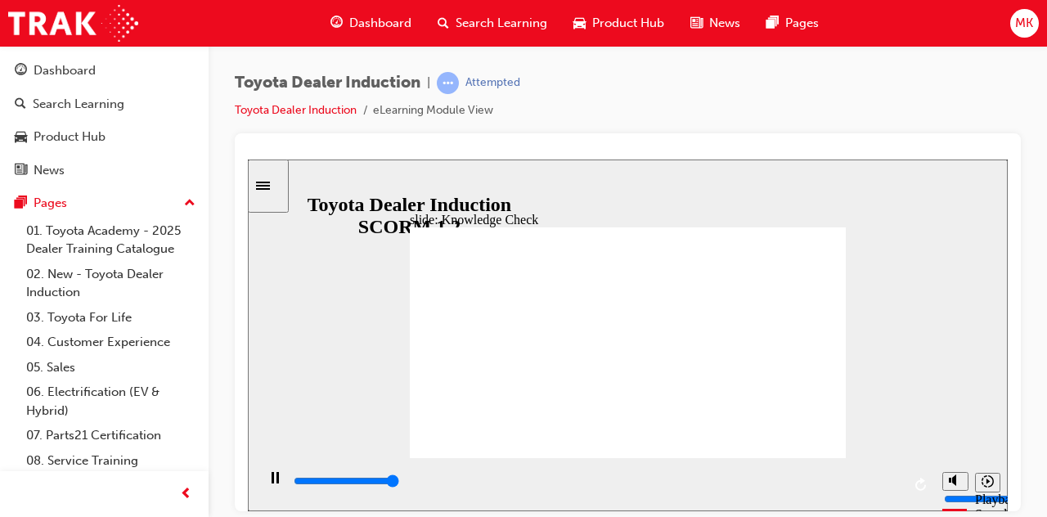
type input "5000"
radio input "true"
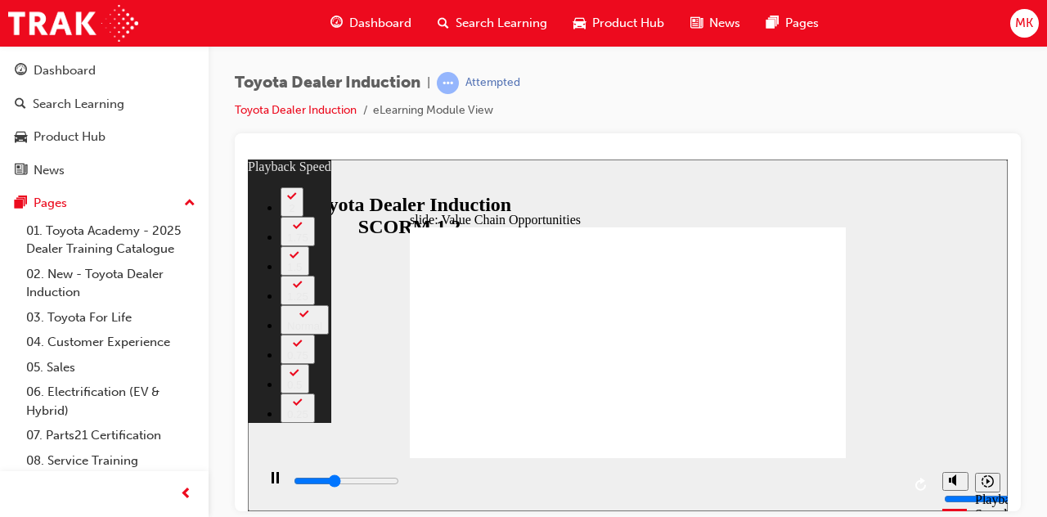
type input "4200"
type input "0"
type input "4500"
type input "0"
type input "4700"
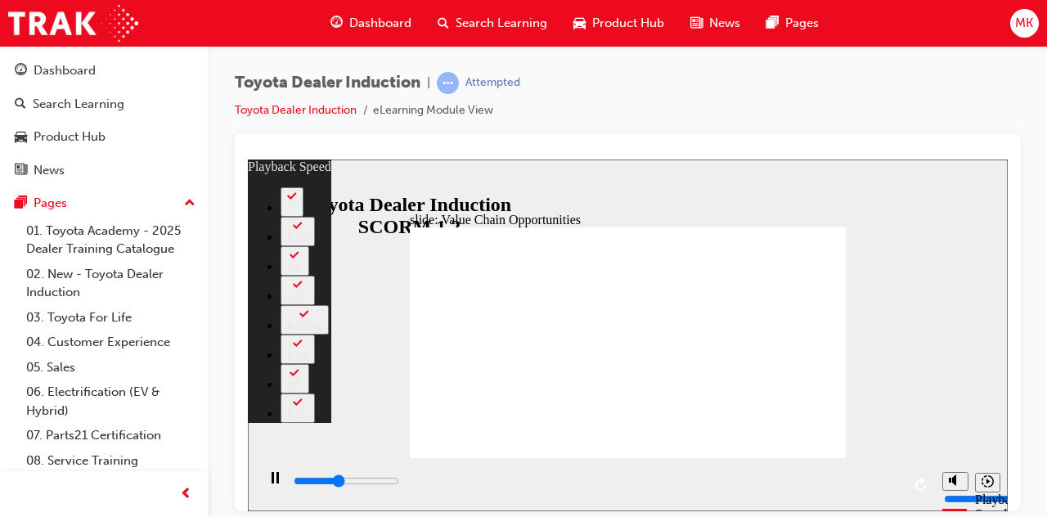
type input "1"
type input "5000"
type input "1"
type input "5300"
type input "1"
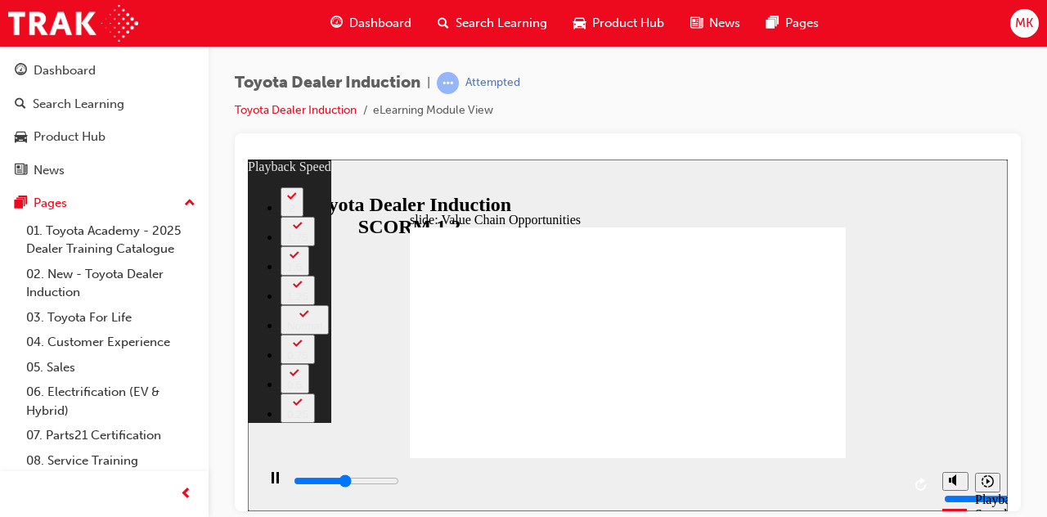
type input "5500"
type input "1"
type input "5800"
type input "2"
type input "6100"
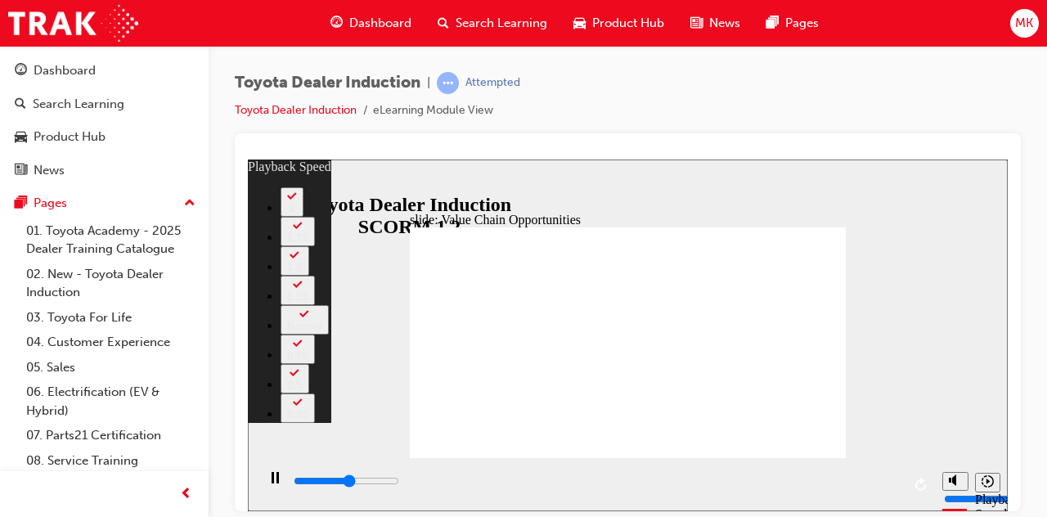
type input "2"
type input "6300"
type input "2"
type input "6600"
type input "2"
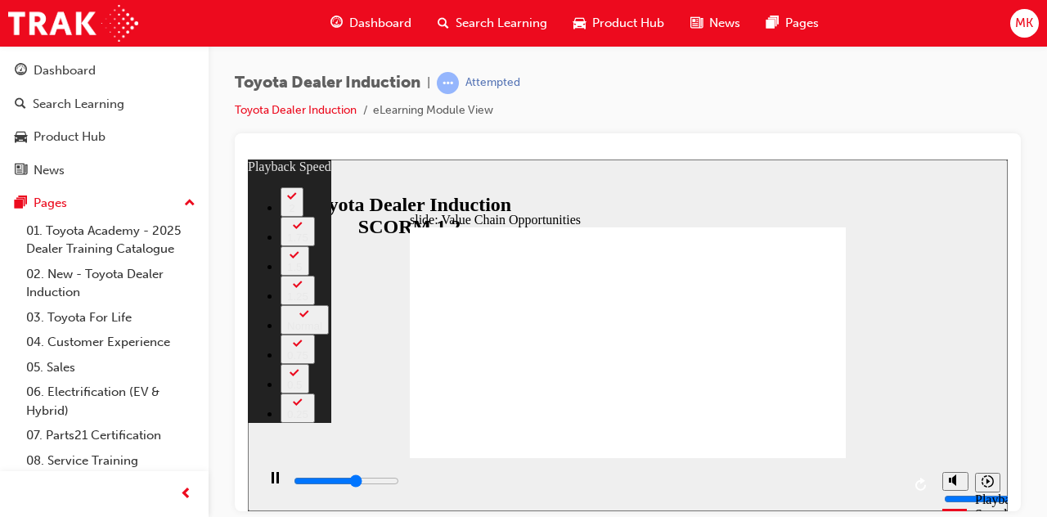
type input "6800"
type input "3"
type input "7000"
type input "3"
type input "7100"
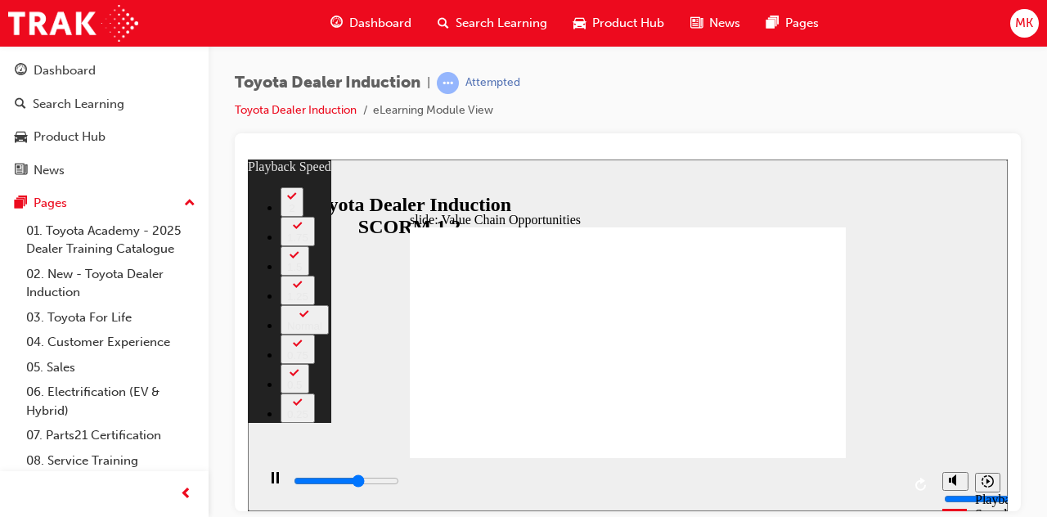
type input "3"
type input "7400"
type input "3"
type input "7700"
type input "4"
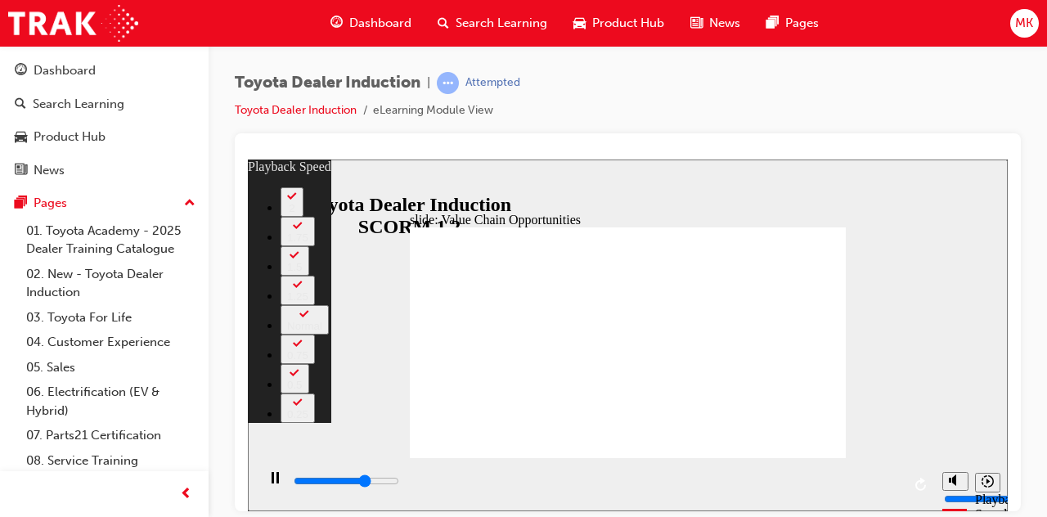
type input "7900"
type input "4"
type input "8200"
type input "4"
type input "8500"
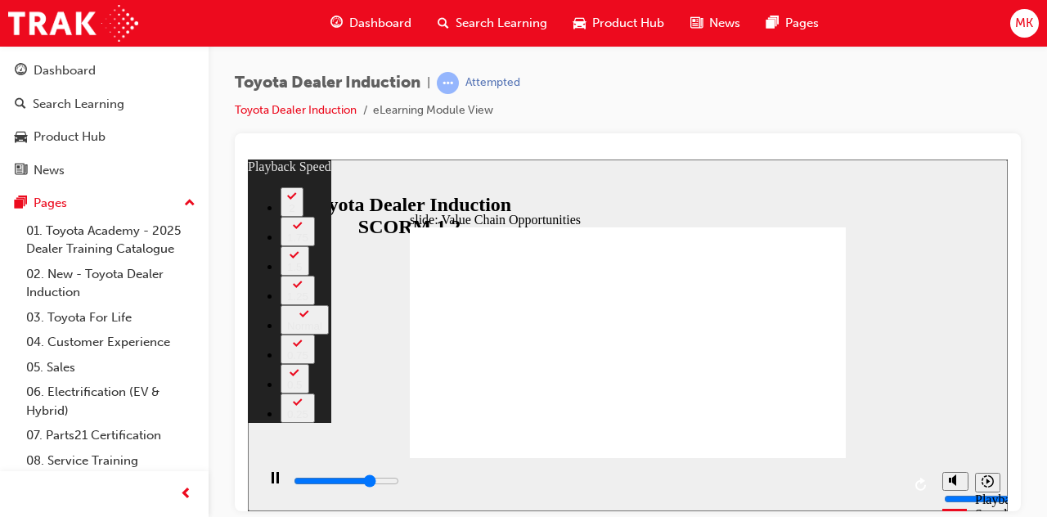
type input "4"
type input "8700"
type input "5"
type input "9000"
type input "5"
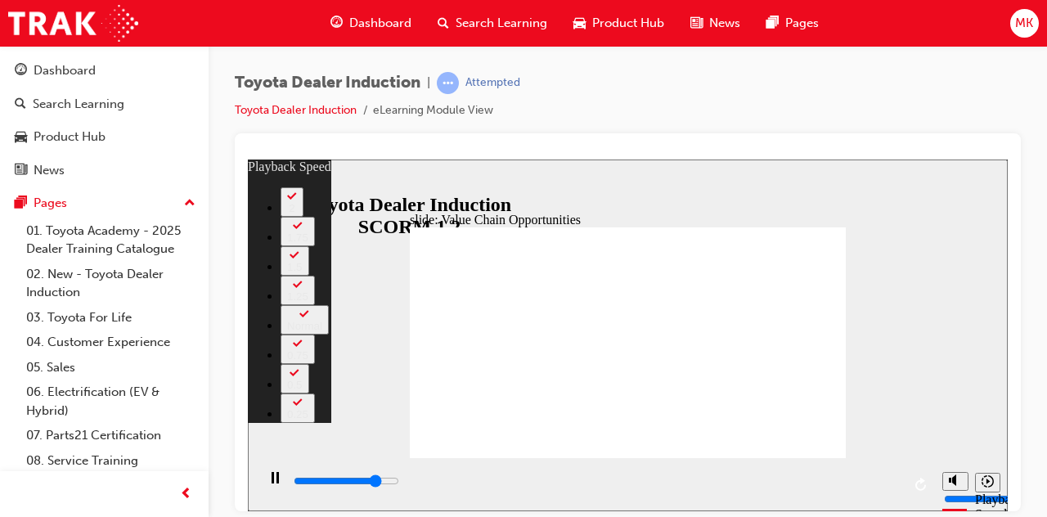
type input "9300"
type input "5"
type input "9500"
type input "5"
type input "9800"
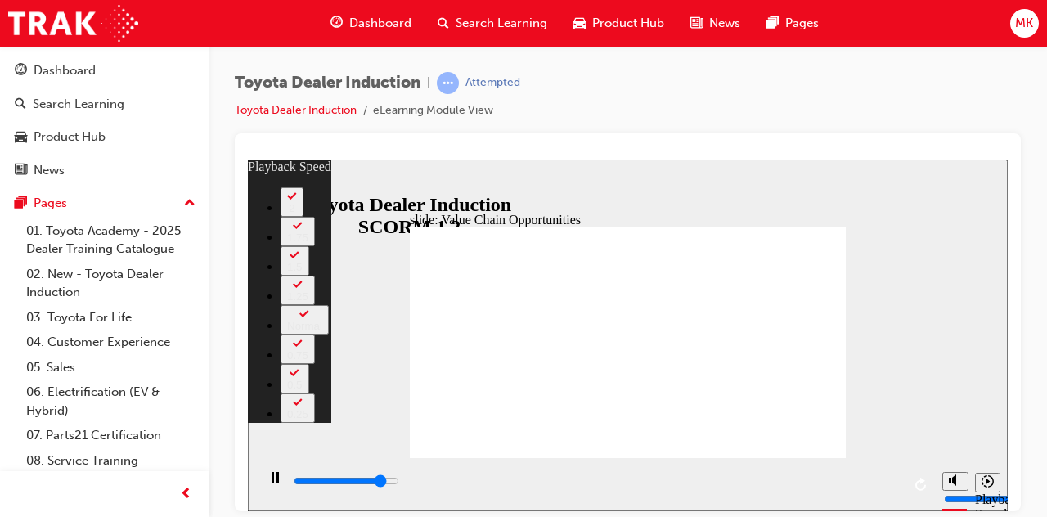
type input "6"
type input "10100"
type input "6"
type input "10300"
type input "6"
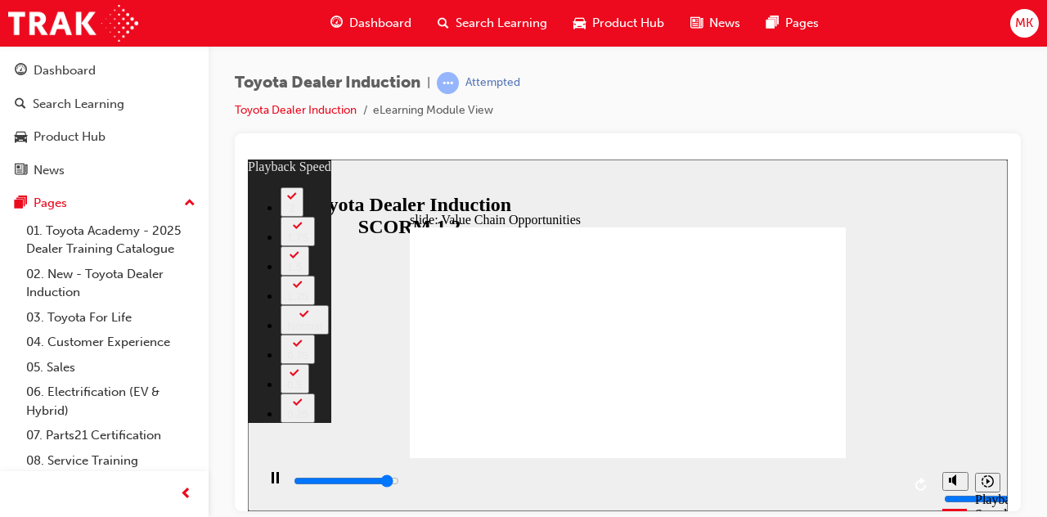
type input "10600"
type input "6"
type input "10900"
type input "7"
type input "11100"
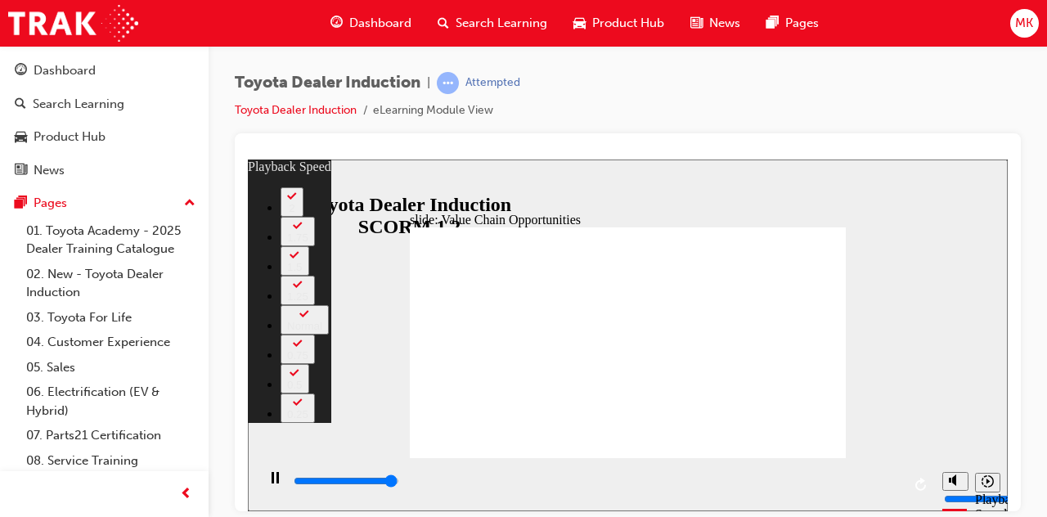
type input "7"
type input "11300"
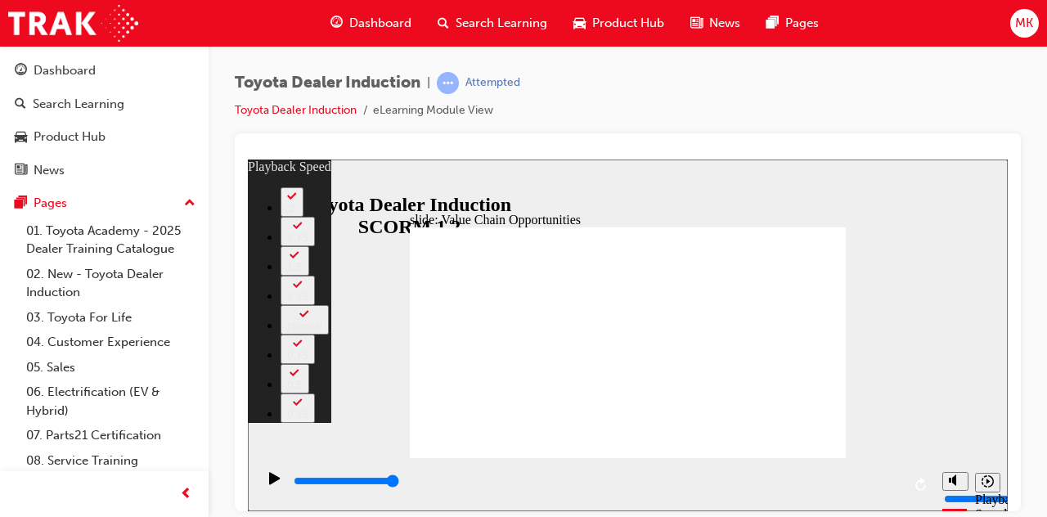
type input "64"
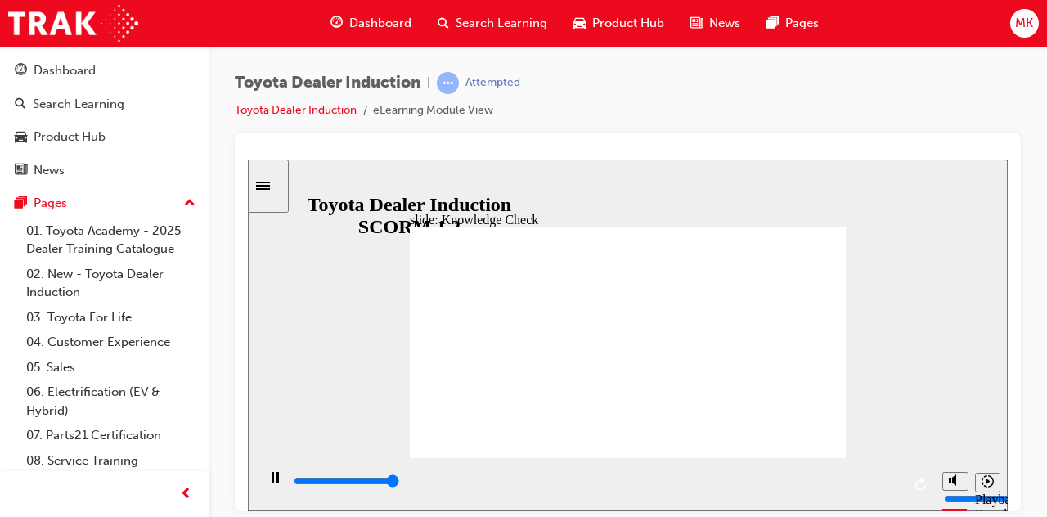
type input "5000"
radio input "true"
type input "5000"
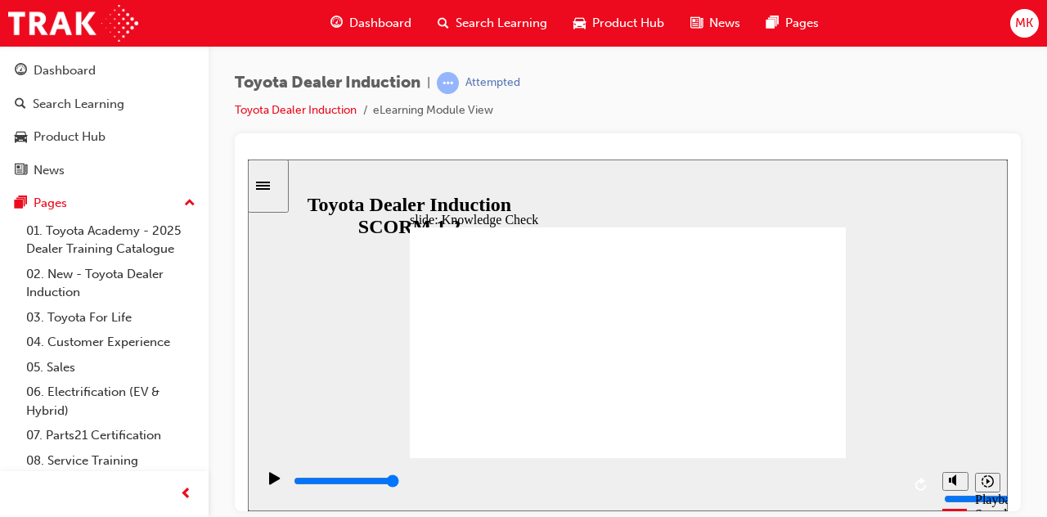
radio input "true"
click at [796, 201] on div "slide: Knowledge Check Rectangle 1 BACK BACK SUBMIT SUBMIT Knowledge Check Cust…" at bounding box center [628, 335] width 760 height 352
type input "3300"
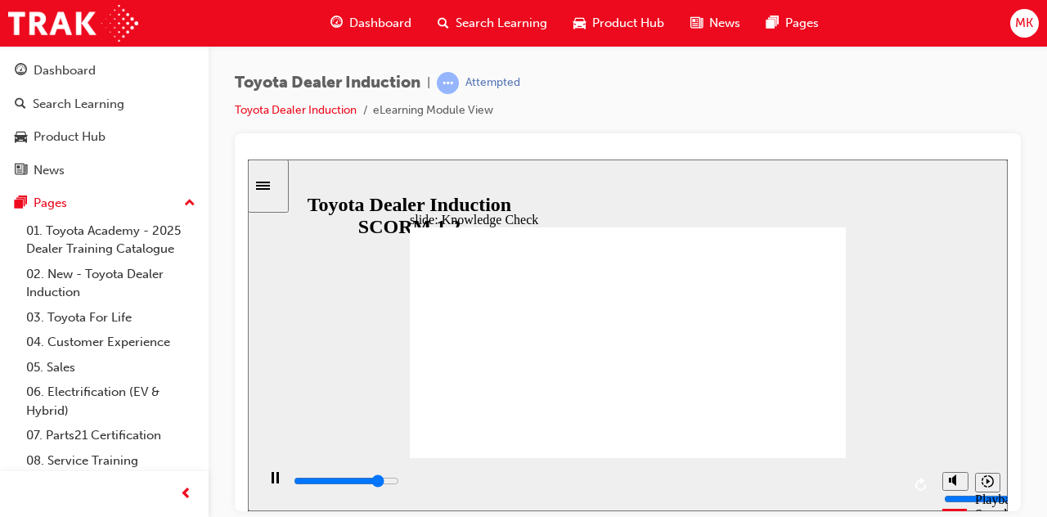
type input "5000"
type input "toyota engage app"
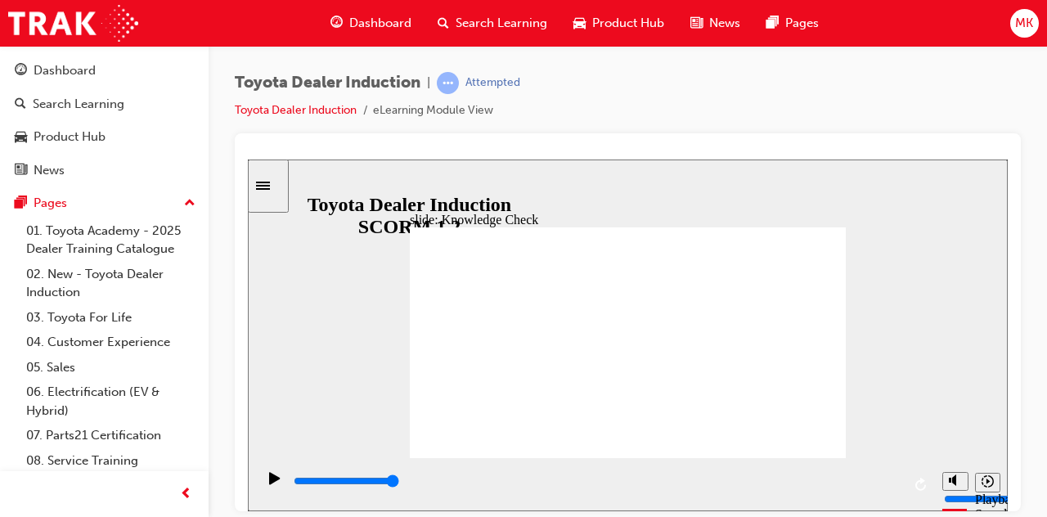
drag, startPoint x: 646, startPoint y: 363, endPoint x: 646, endPoint y: 384, distance: 21.3
type input "toyota engage app"
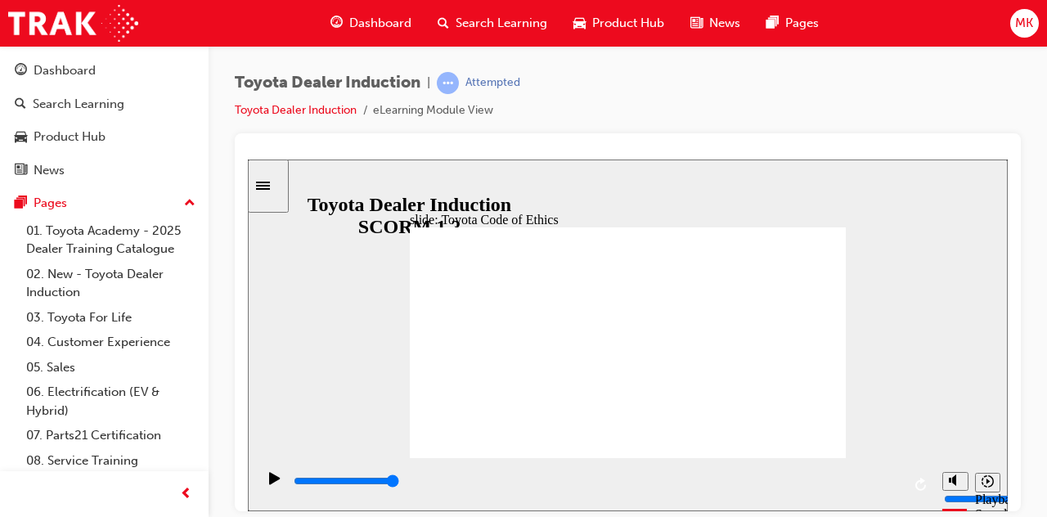
drag, startPoint x: 667, startPoint y: 486, endPoint x: 1005, endPoint y: 510, distance: 338.6
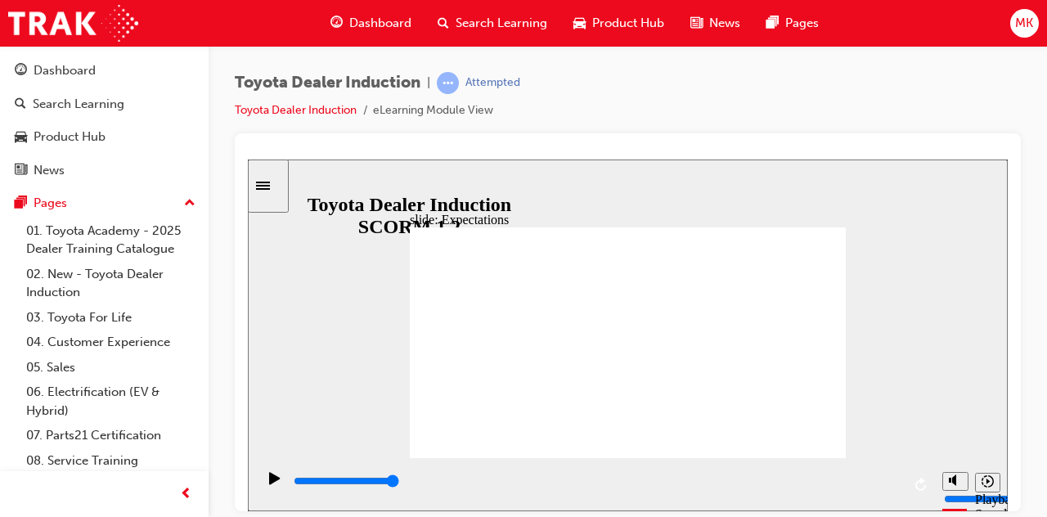
click at [1005, 510] on html "slide: Expectations Toyota Code of Conduct Oval 3 Group 1 Rectangle 5 integrity…" at bounding box center [628, 335] width 760 height 352
drag, startPoint x: 432, startPoint y: 294, endPoint x: 513, endPoint y: 282, distance: 82.6
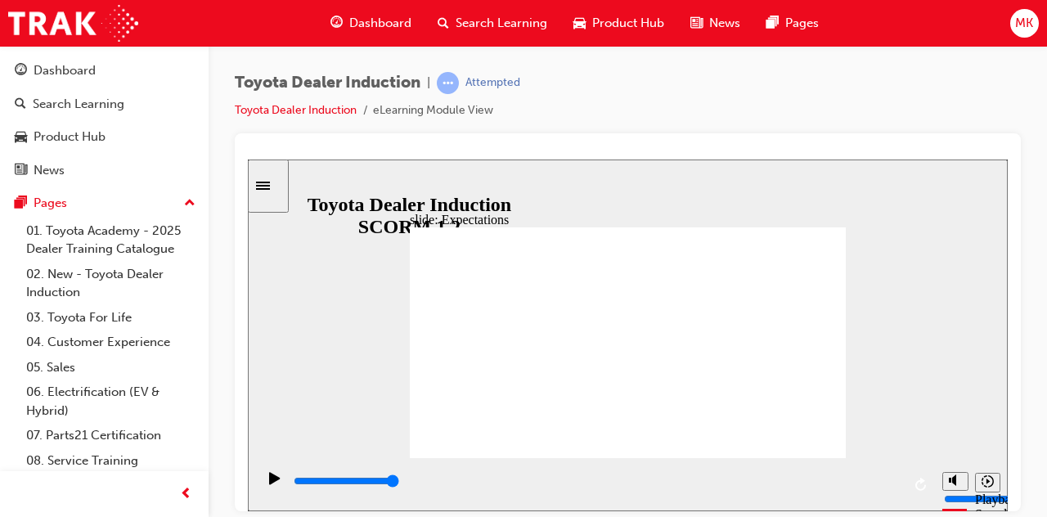
drag, startPoint x: 464, startPoint y: 360, endPoint x: 264, endPoint y: 491, distance: 238.6
click at [264, 491] on div "slide: Expectations Toyota Code of Conduct Oval 3 Group 1 Rectangle 5 integrity…" at bounding box center [628, 335] width 760 height 352
click at [269, 484] on icon "Play (Ctrl+Alt+P)" at bounding box center [274, 477] width 11 height 13
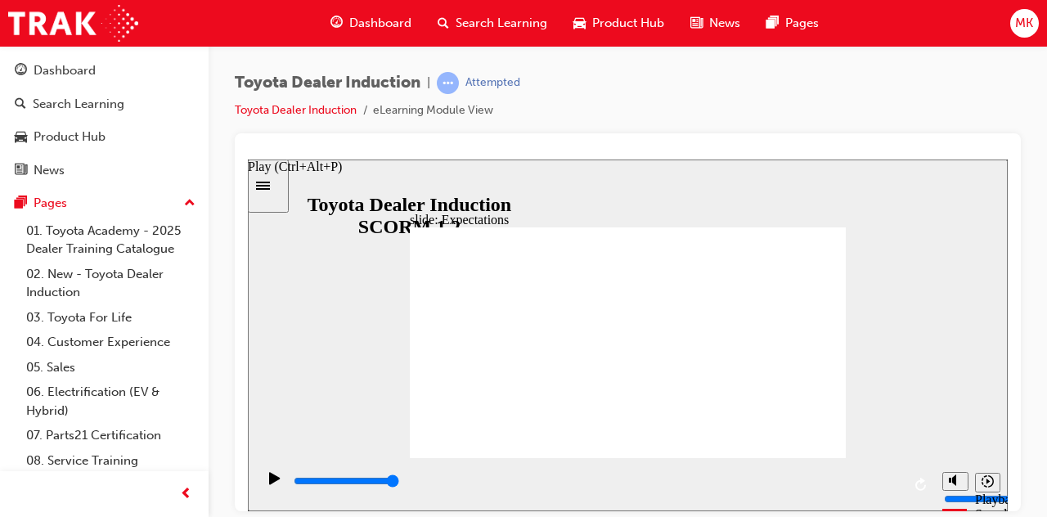
click at [269, 482] on icon "Play (Ctrl+Alt+P)" at bounding box center [274, 477] width 11 height 12
drag, startPoint x: 838, startPoint y: 479, endPoint x: 903, endPoint y: 483, distance: 65.5
click at [903, 483] on div "playback controls" at bounding box center [595, 483] width 678 height 53
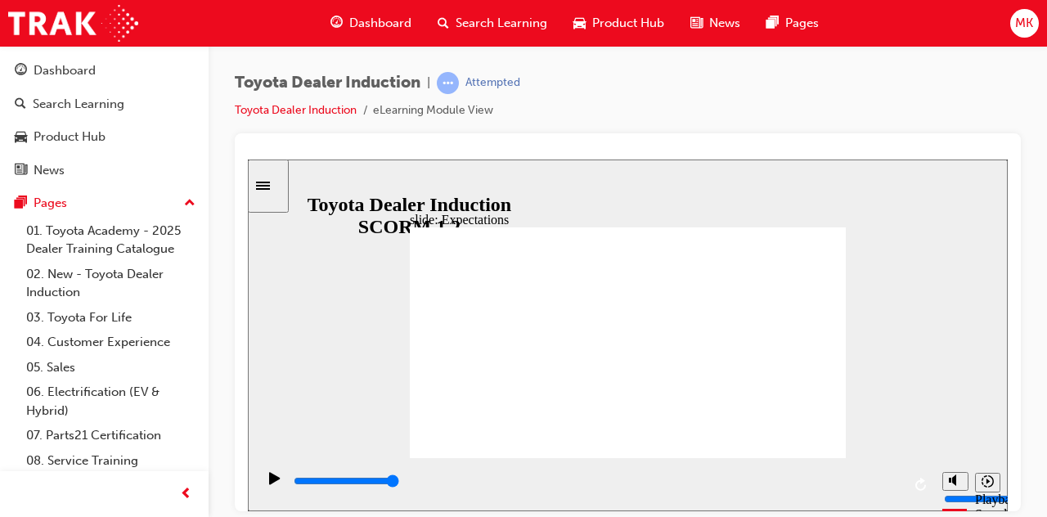
click at [901, 482] on div "playback controls" at bounding box center [595, 483] width 678 height 53
drag, startPoint x: 384, startPoint y: 482, endPoint x: 923, endPoint y: 491, distance: 538.9
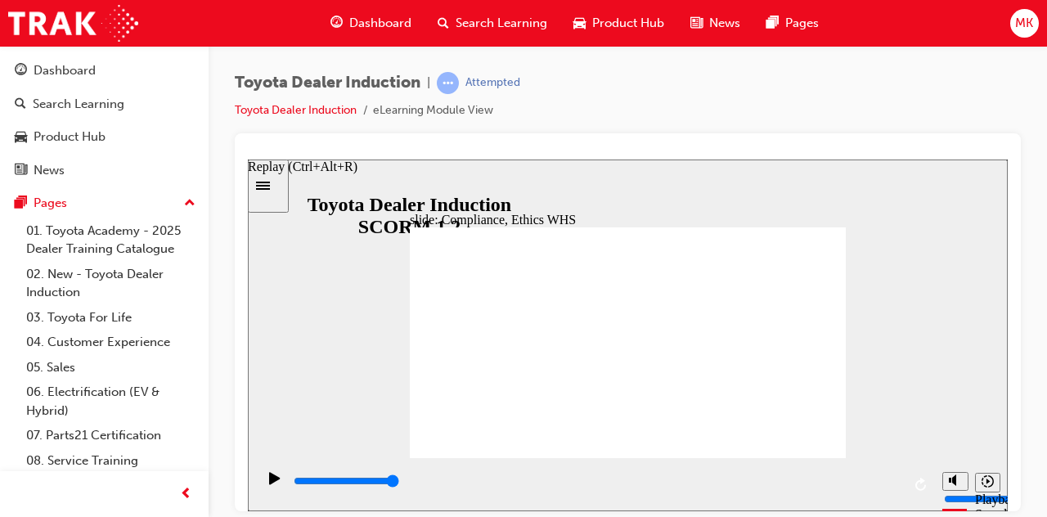
click at [923, 491] on div "playback controls" at bounding box center [595, 483] width 678 height 53
drag, startPoint x: 442, startPoint y: 478, endPoint x: 909, endPoint y: 492, distance: 467.9
click at [909, 492] on div "playback controls" at bounding box center [595, 483] width 678 height 53
type input "8400"
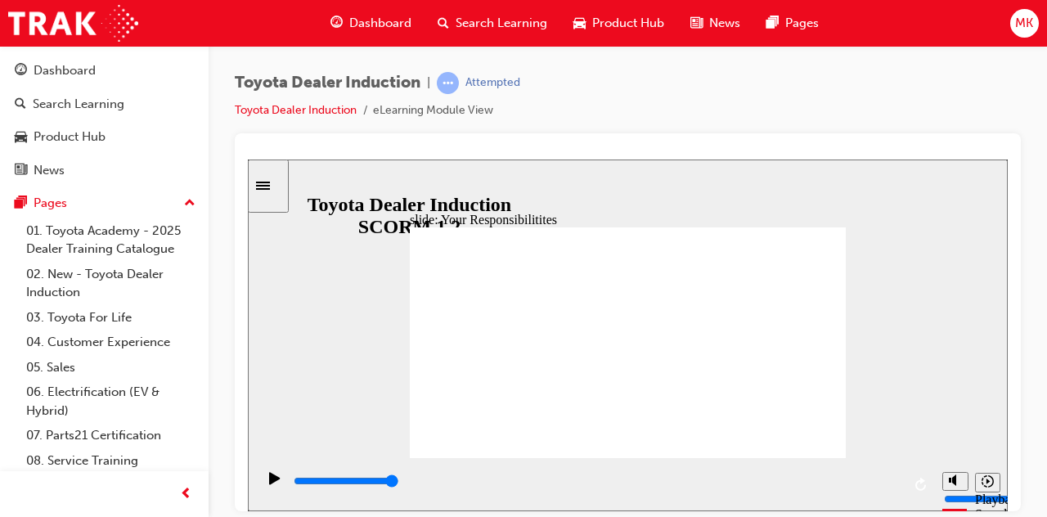
checkbox input "true"
checkbox input "false"
checkbox input "true"
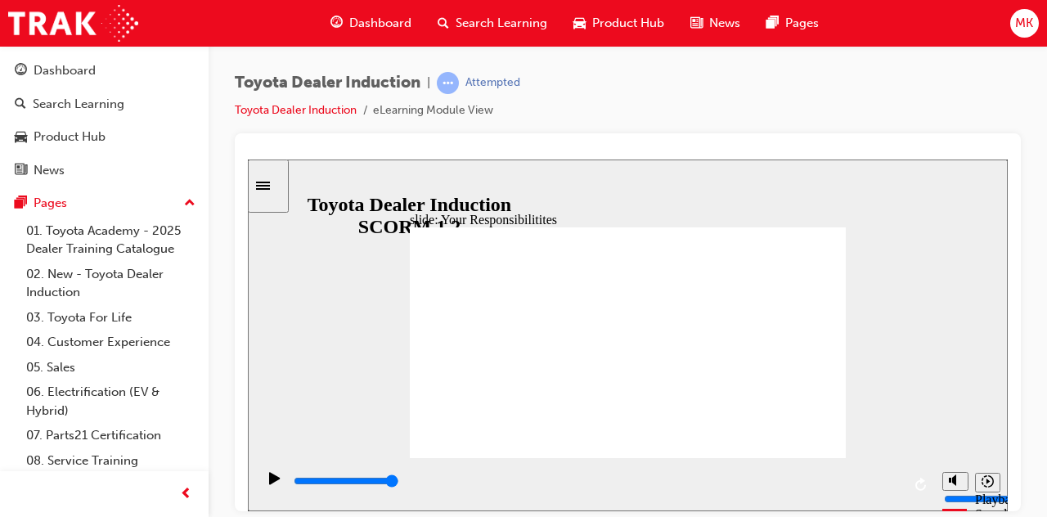
checkbox input "false"
checkbox input "true"
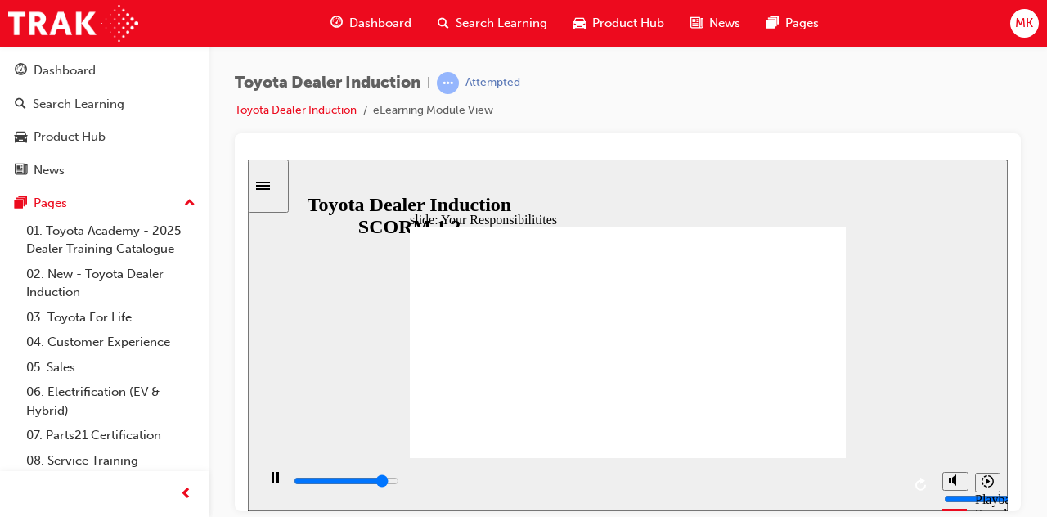
drag, startPoint x: 365, startPoint y: 493, endPoint x: 899, endPoint y: 493, distance: 533.1
click at [899, 490] on div "playback controls" at bounding box center [596, 481] width 609 height 18
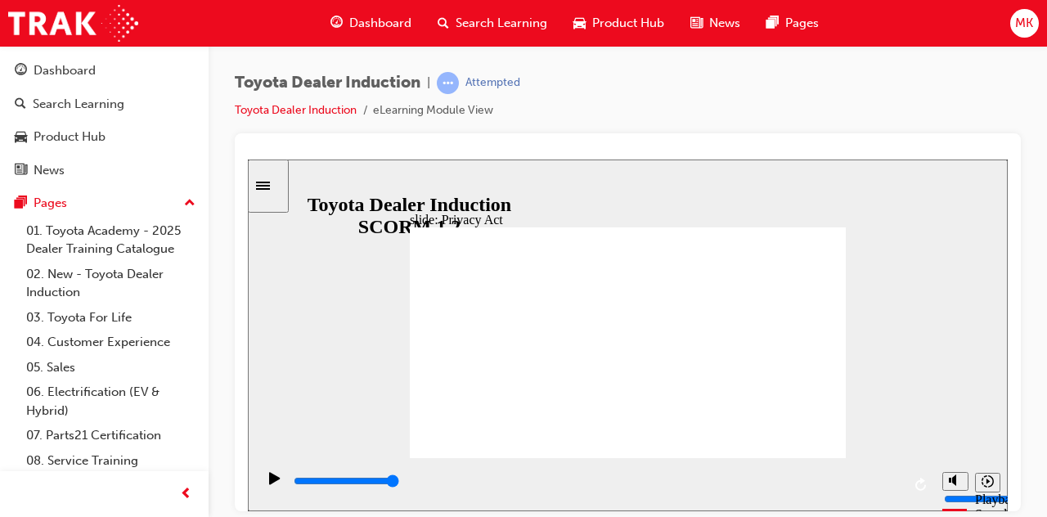
click at [399, 484] on input "slide progress" at bounding box center [346, 479] width 105 height 13
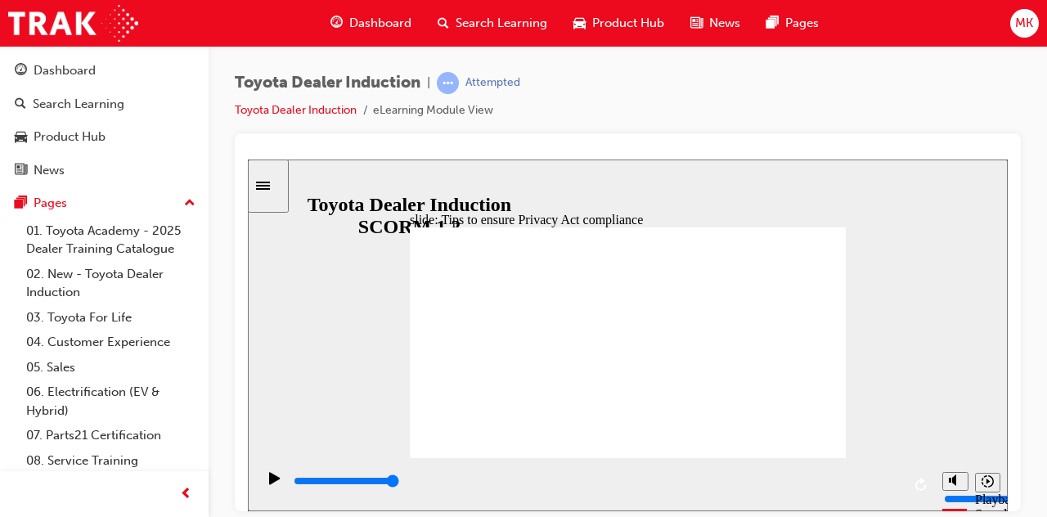
click at [897, 486] on div "playback controls" at bounding box center [596, 481] width 609 height 18
click at [399, 482] on input "slide progress" at bounding box center [346, 479] width 105 height 13
click at [269, 484] on icon "Play (Ctrl+Alt+P)" at bounding box center [274, 477] width 11 height 13
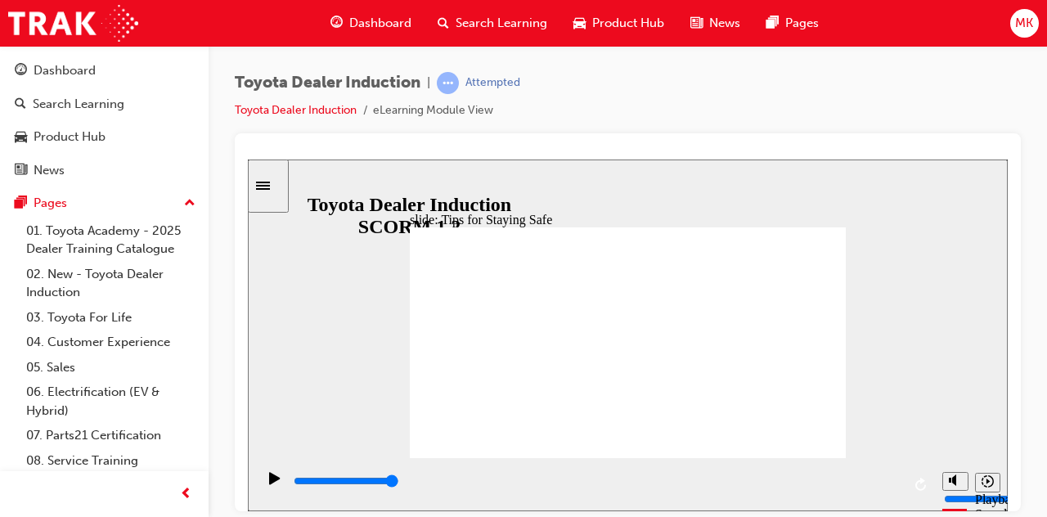
type input "4200"
checkbox input "true"
type input "5000"
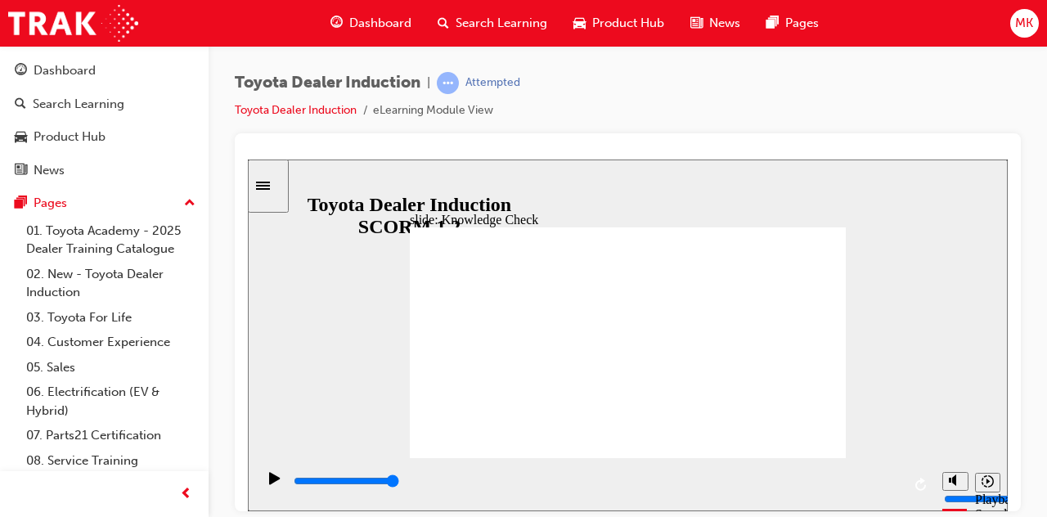
checkbox input "true"
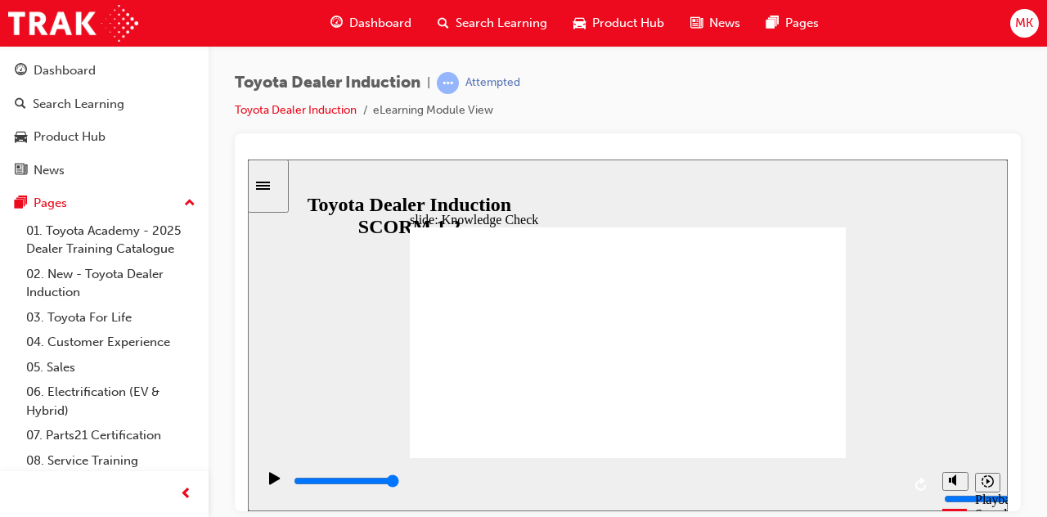
drag, startPoint x: 781, startPoint y: 234, endPoint x: 790, endPoint y: 232, distance: 9.1
type input "3400"
radio input "true"
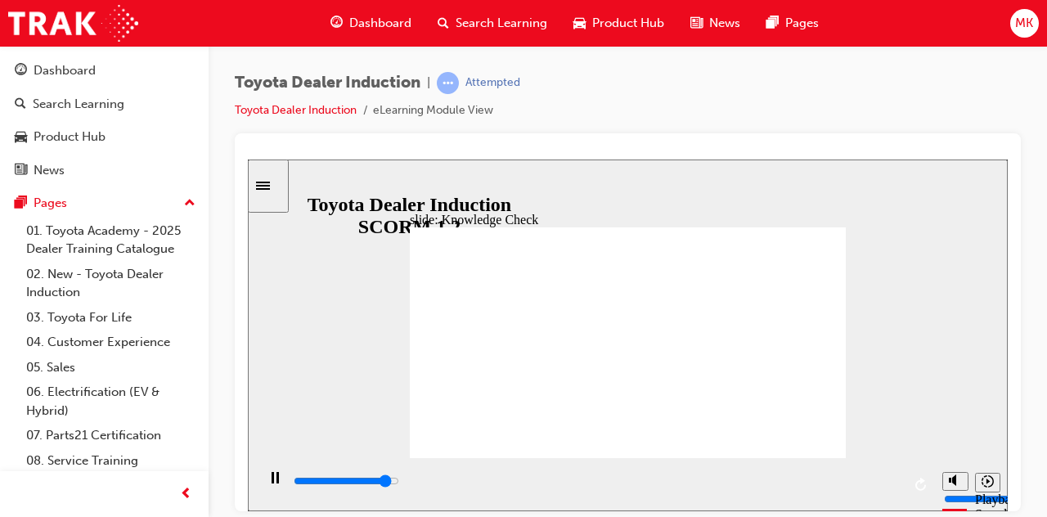
type input "1400"
checkbox input "true"
type input "2400"
checkbox input "true"
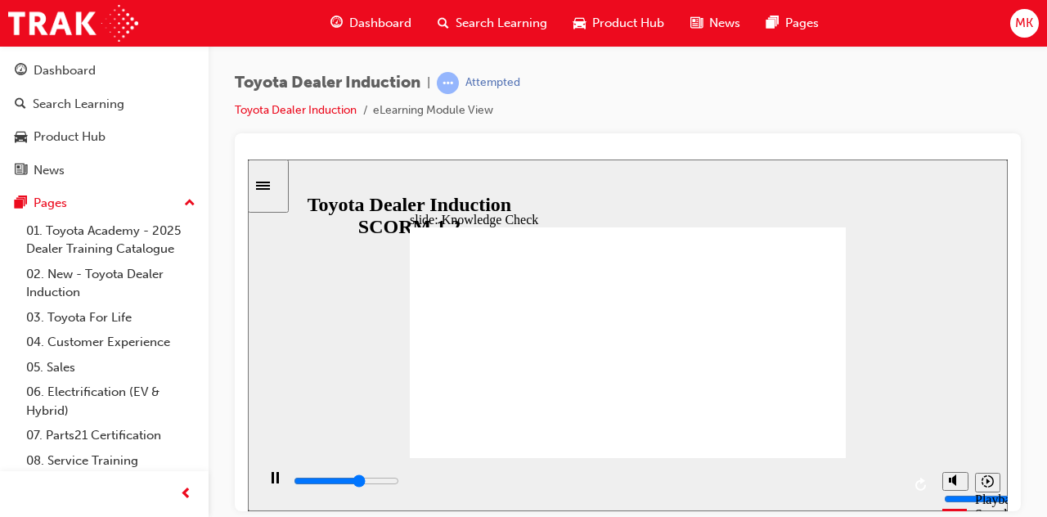
type input "3200"
checkbox input "true"
type input "4100"
checkbox input "true"
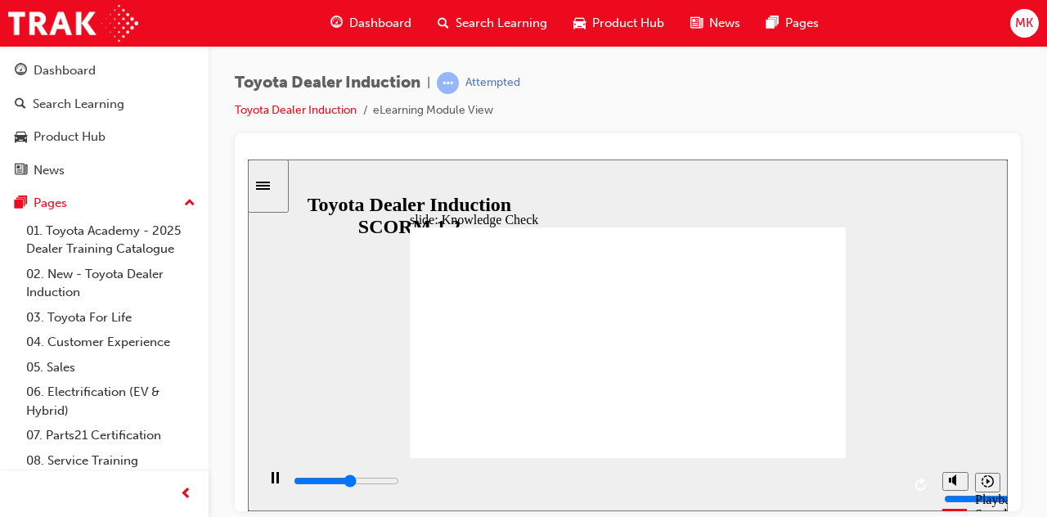
type input "2700"
checkbox input "true"
type input "4600"
checkbox input "true"
type input "5000"
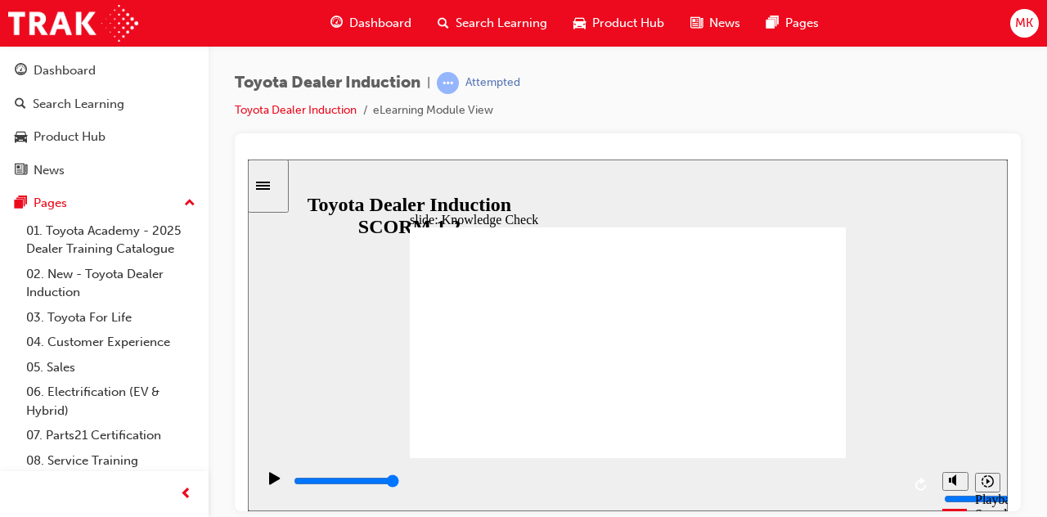
checkbox input "true"
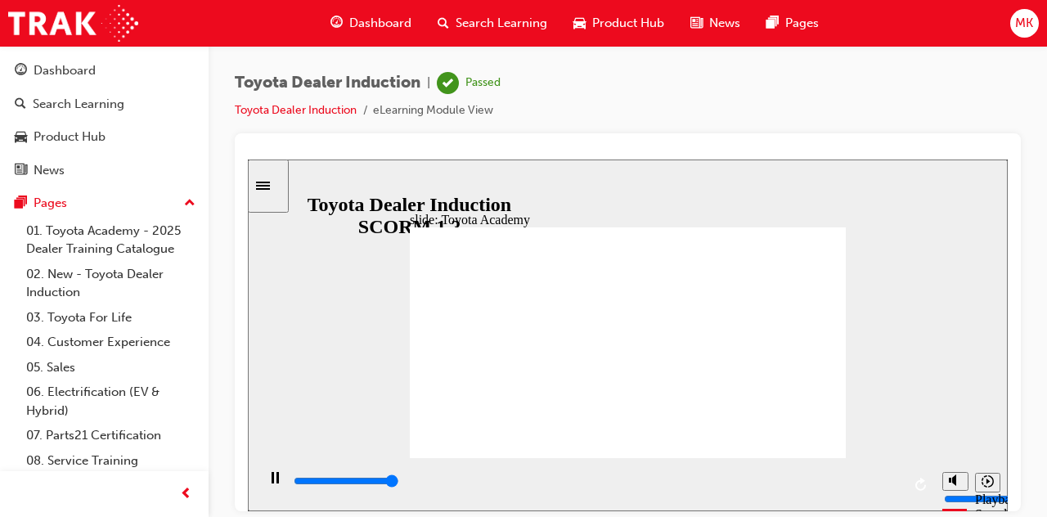
type input "9900"
